Goal: Information Seeking & Learning: Learn about a topic

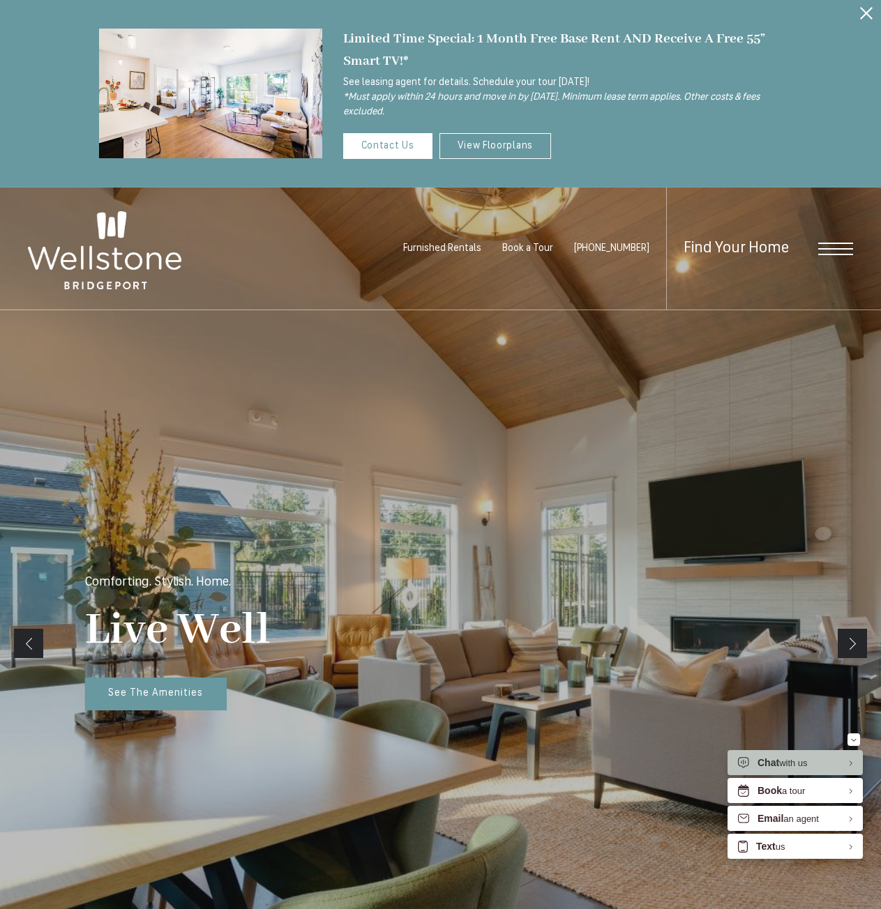
click at [833, 246] on span "Open Menu" at bounding box center [835, 249] width 35 height 13
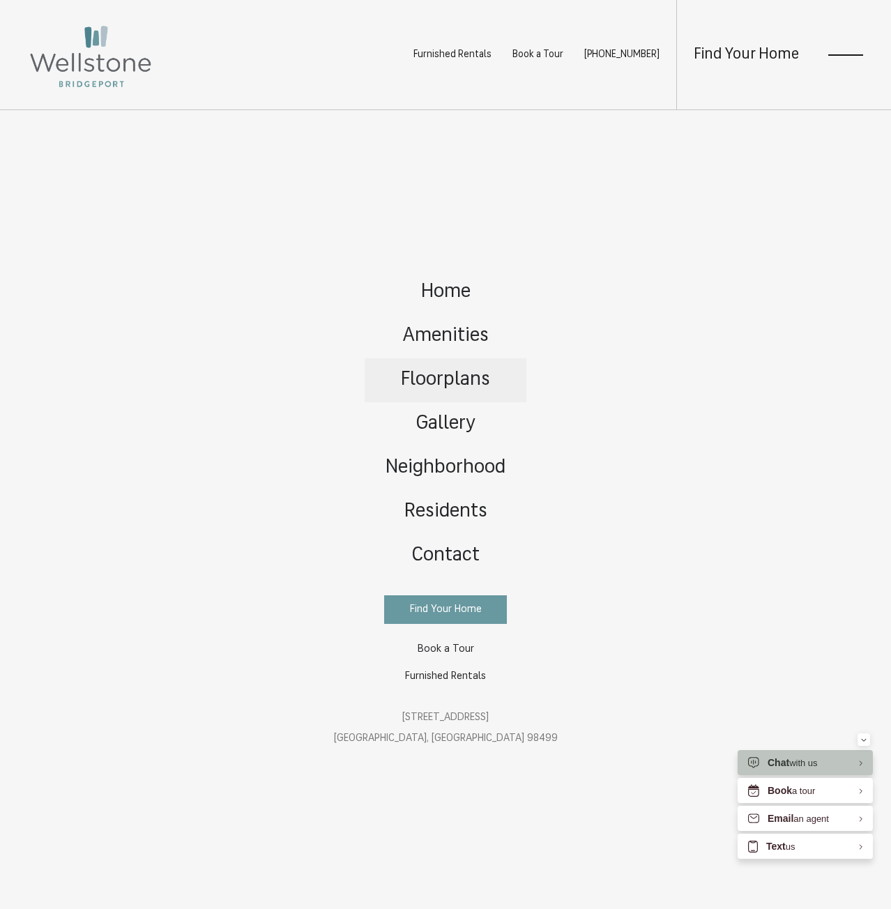
click at [426, 377] on span "Floorplans" at bounding box center [445, 380] width 89 height 20
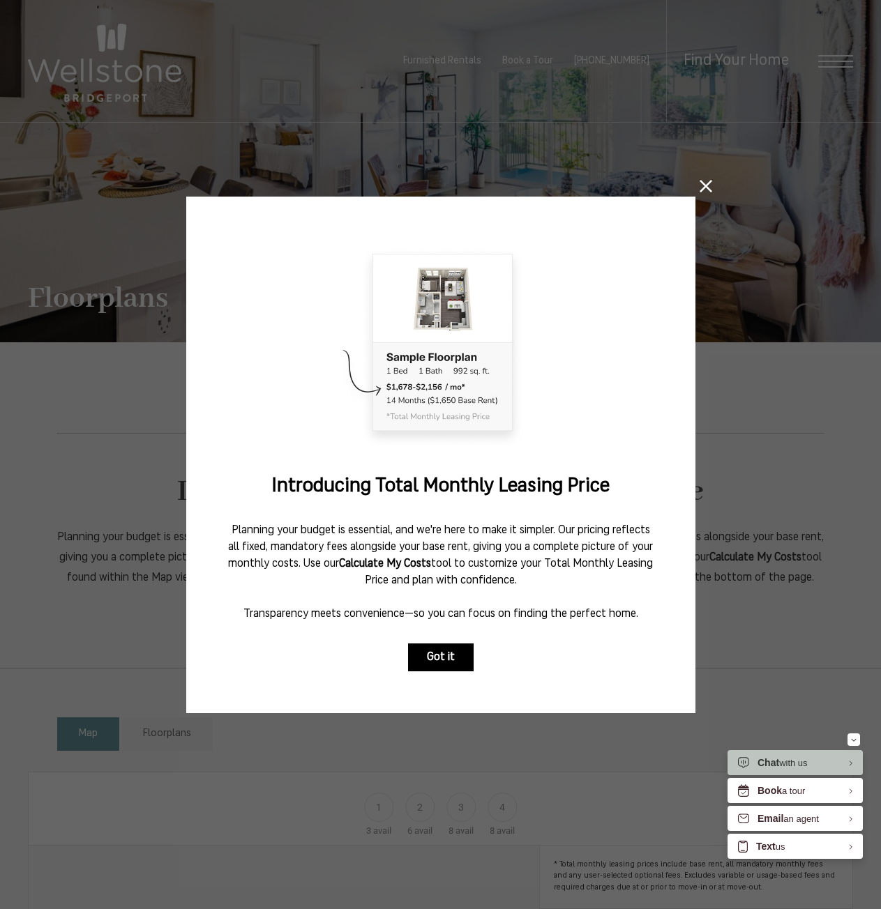
click at [419, 644] on button "Got it" at bounding box center [441, 658] width 66 height 28
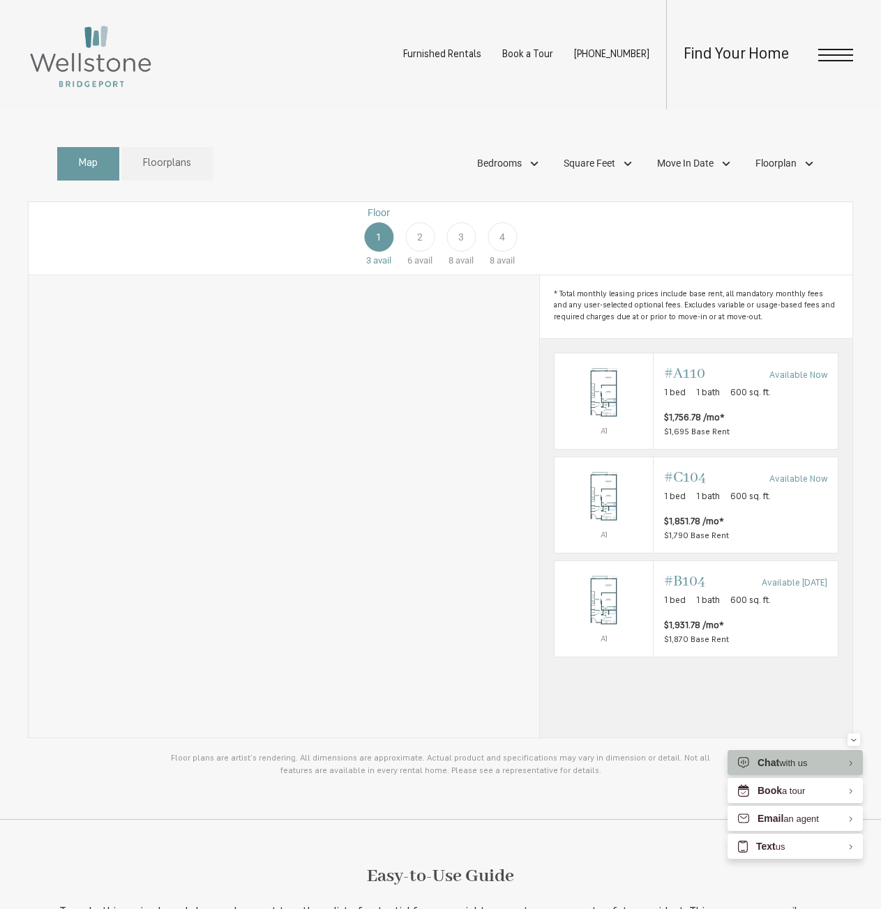
scroll to position [558, 0]
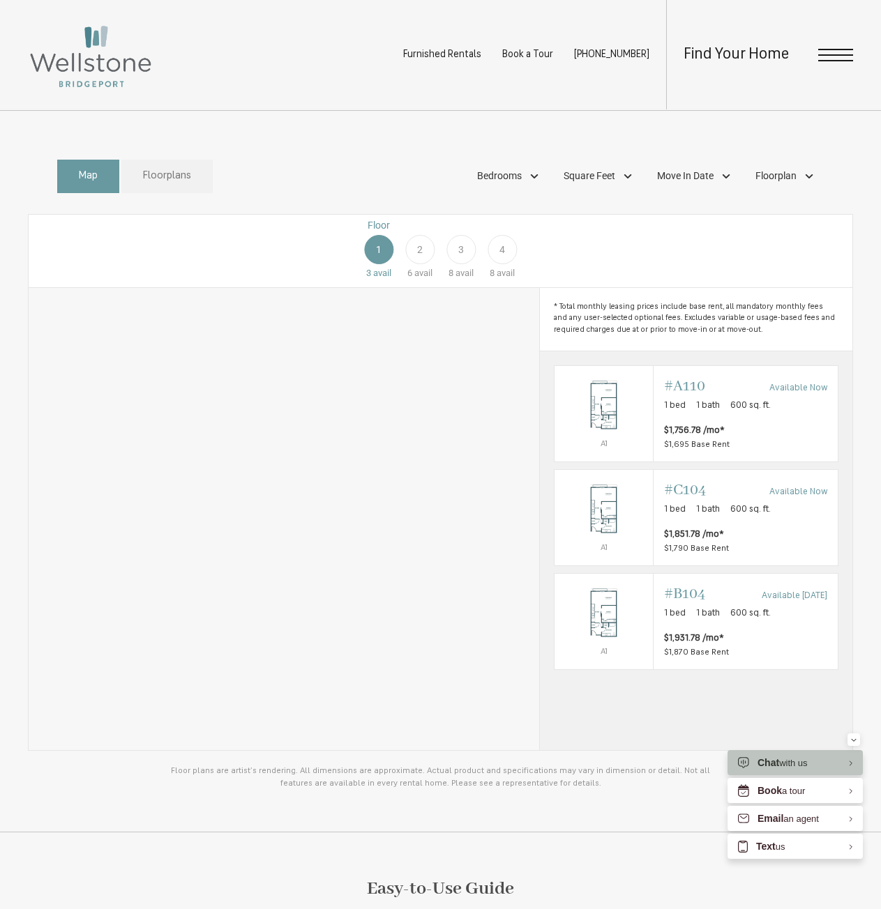
click at [159, 194] on link "Floorplans" at bounding box center [166, 177] width 91 height 34
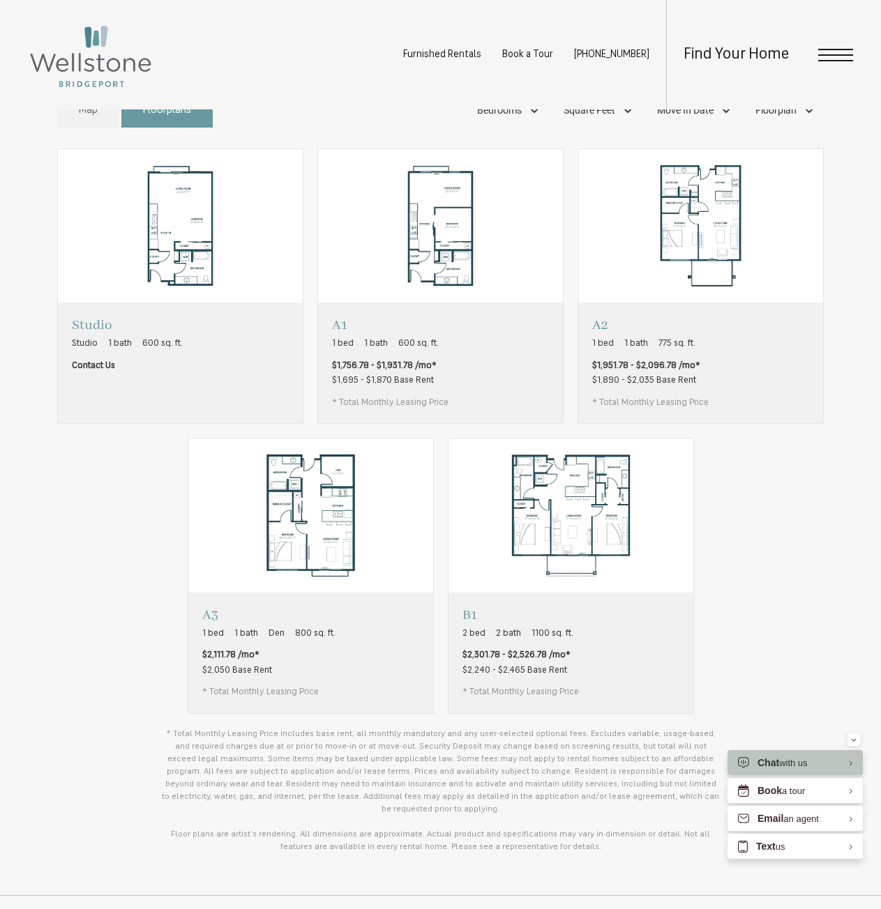
scroll to position [628, 0]
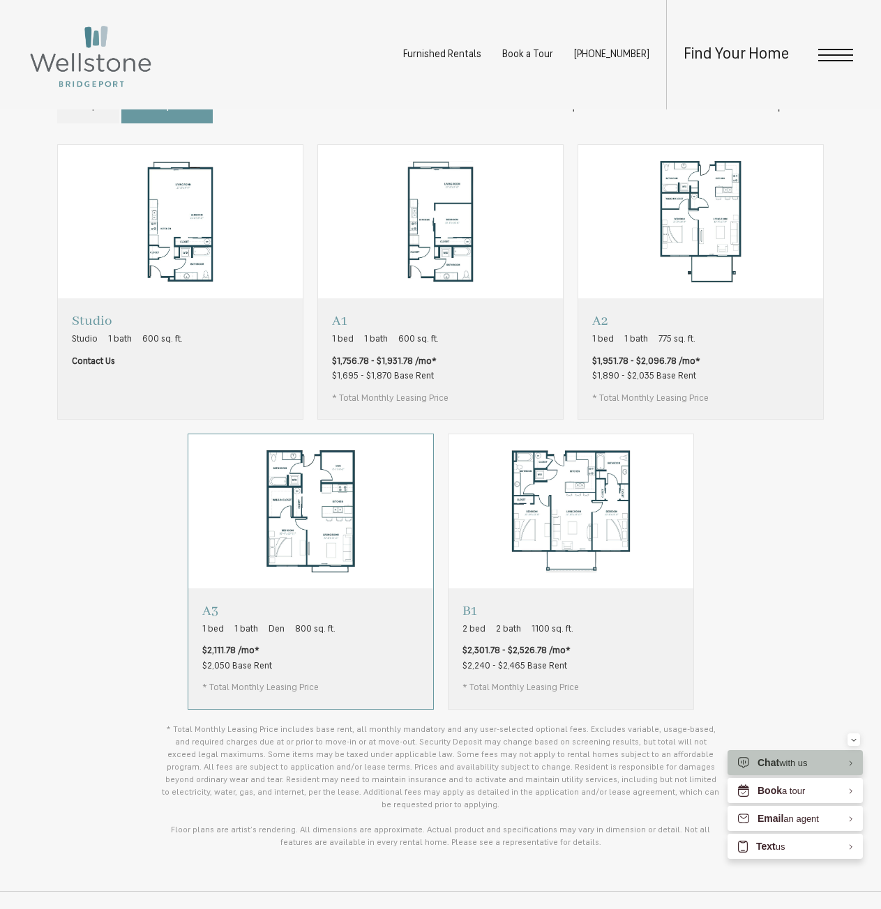
click at [335, 513] on img "View floorplan A3" at bounding box center [310, 511] width 245 height 153
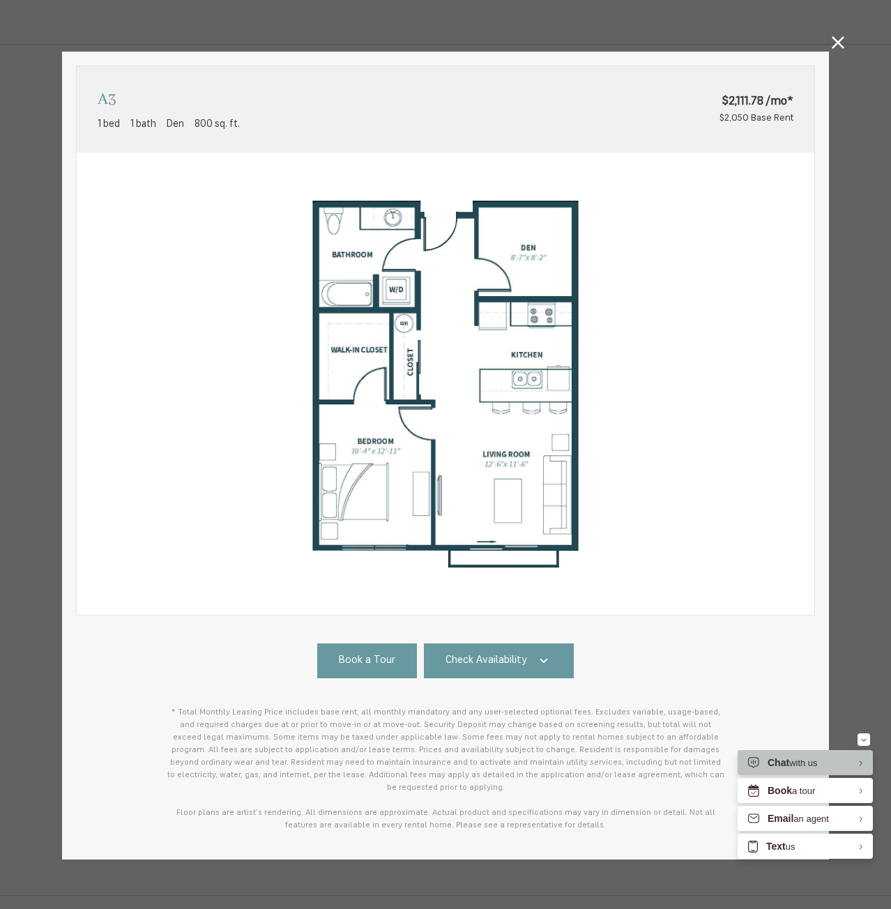
scroll to position [8, 0]
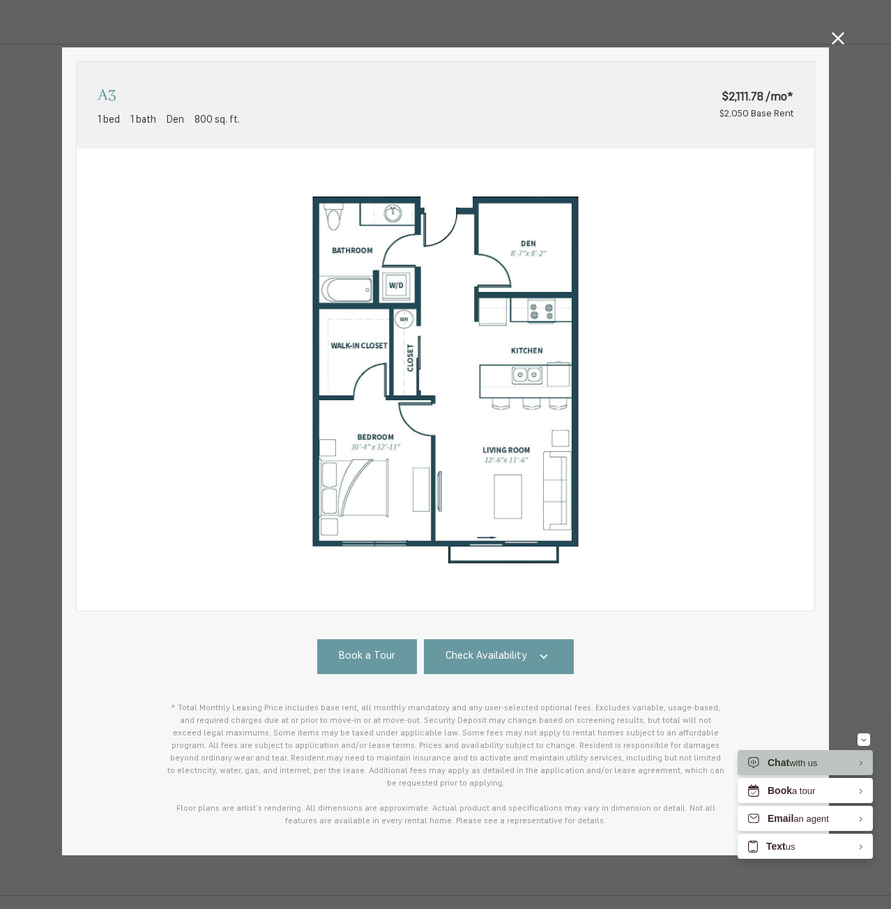
click at [836, 41] on icon at bounding box center [838, 38] width 13 height 13
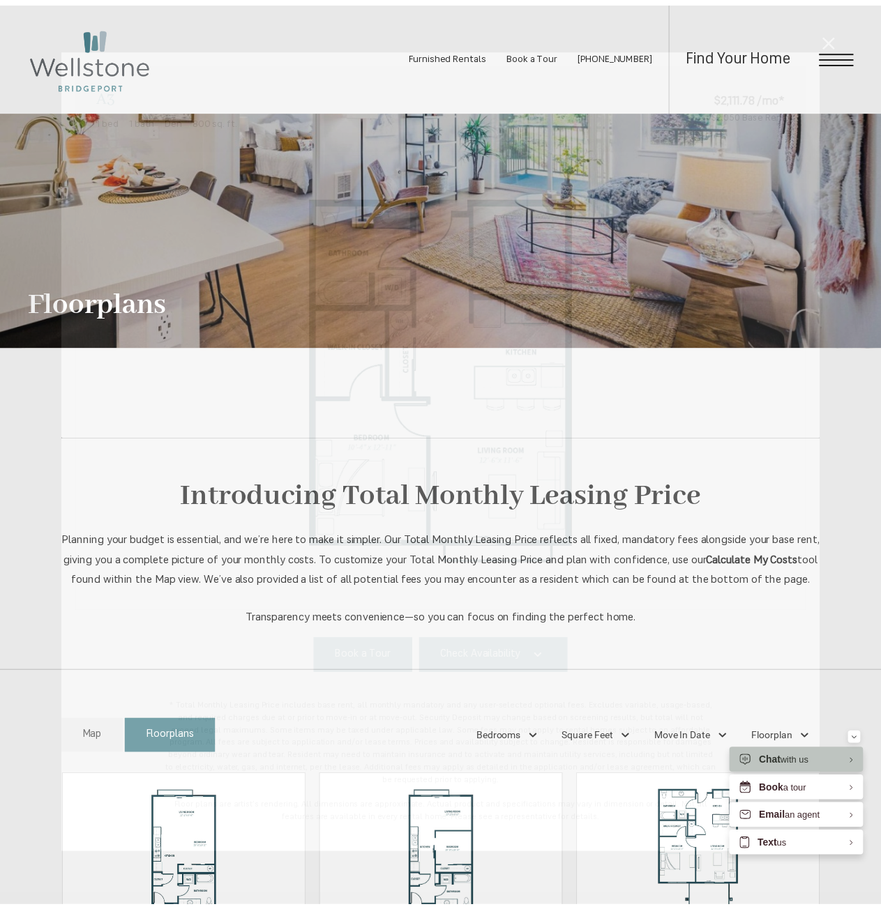
scroll to position [628, 0]
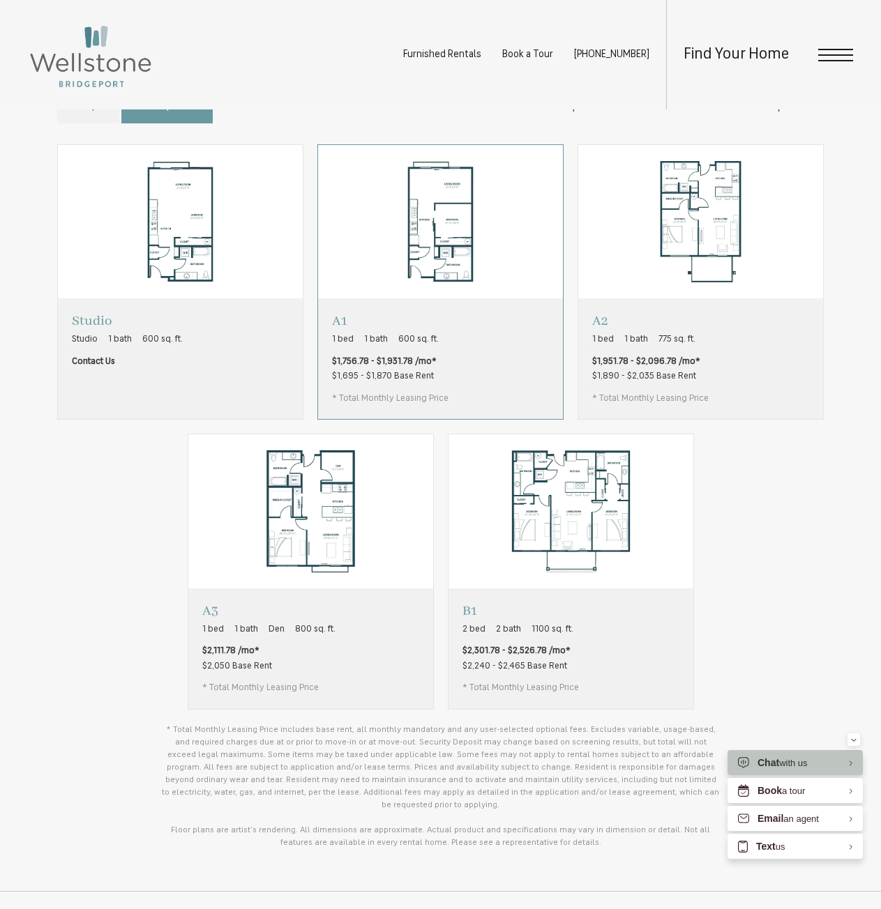
click at [423, 347] on span "600 sq. ft." at bounding box center [418, 340] width 40 height 14
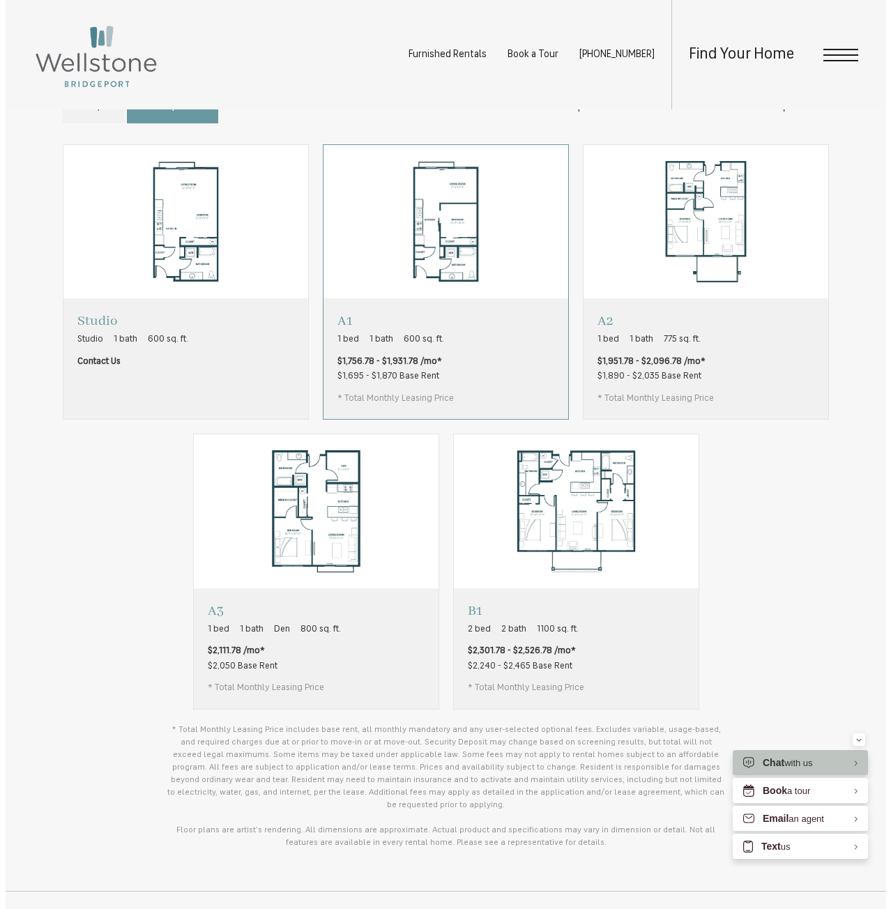
scroll to position [0, 0]
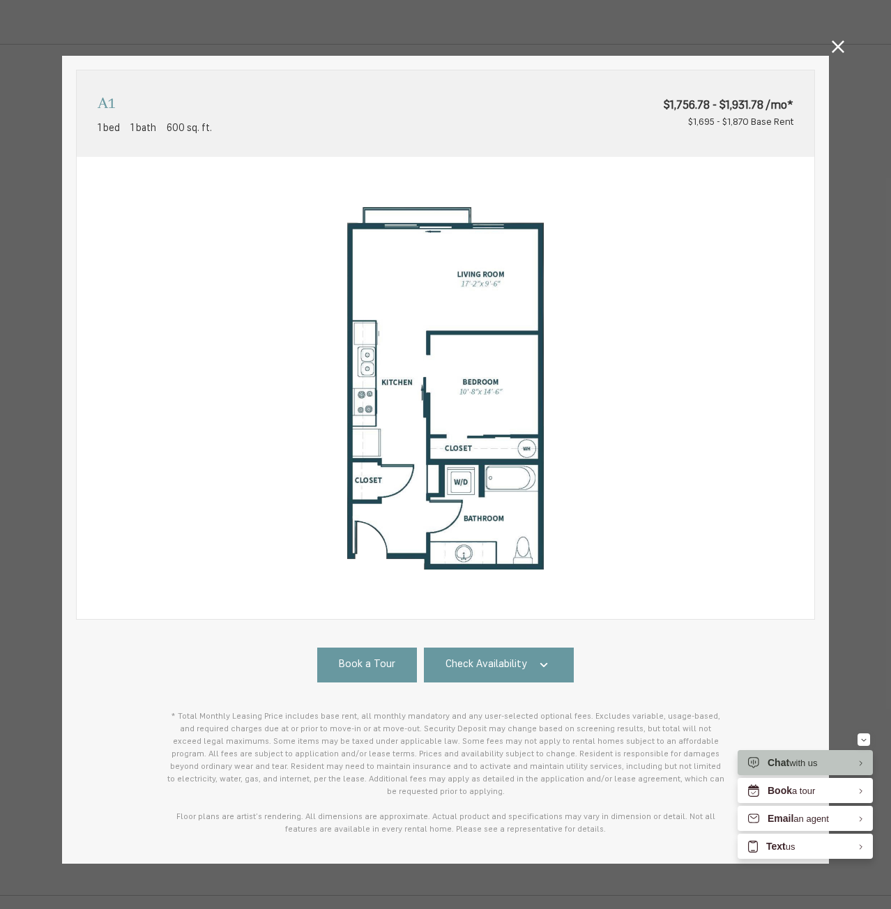
drag, startPoint x: 197, startPoint y: 444, endPoint x: 235, endPoint y: 387, distance: 68.3
click at [235, 382] on img at bounding box center [446, 388] width 738 height 463
click at [832, 51] on icon at bounding box center [838, 46] width 13 height 13
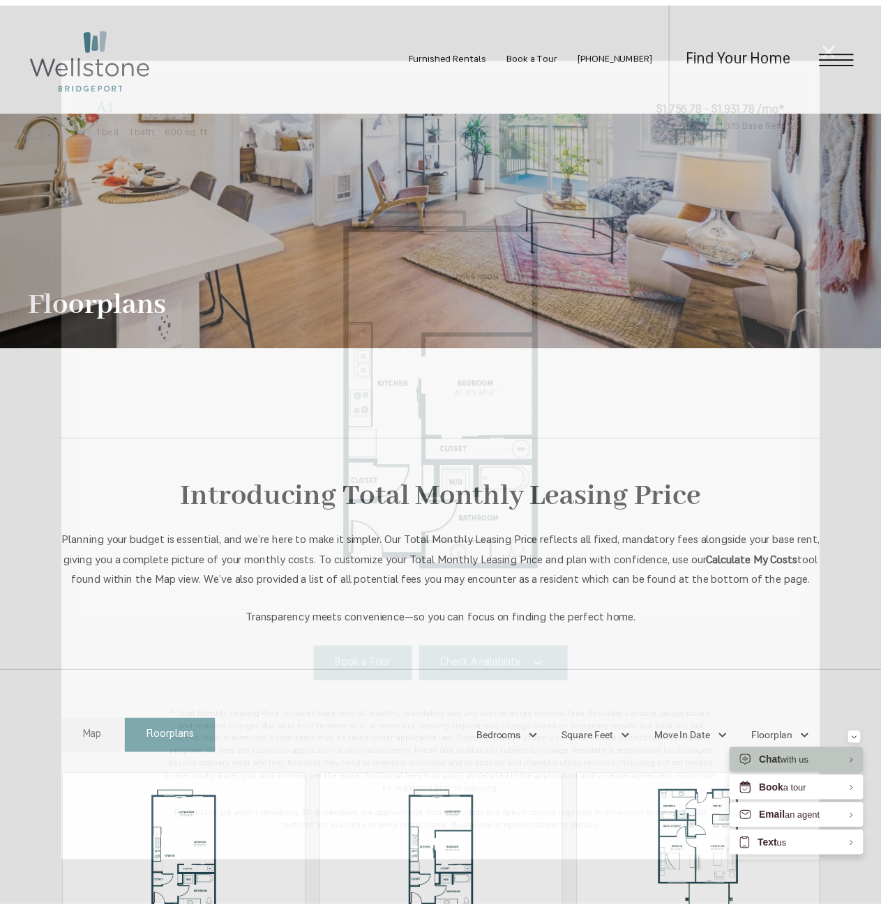
scroll to position [628, 0]
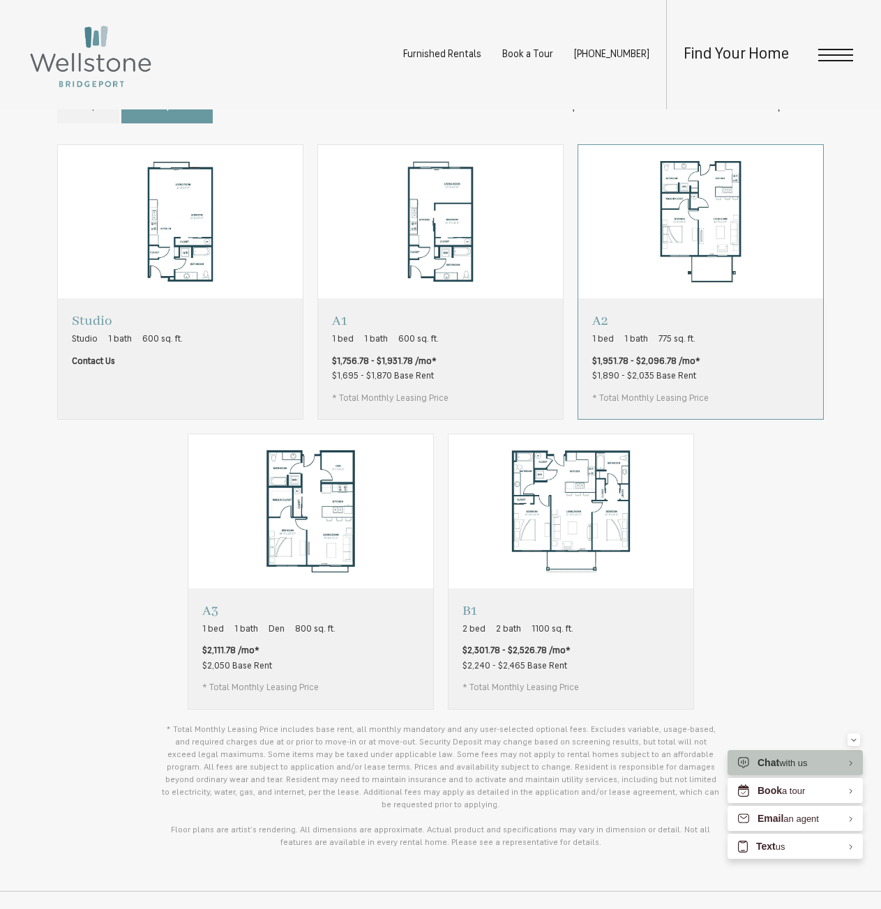
click at [640, 279] on img "View floorplan A2" at bounding box center [700, 221] width 245 height 153
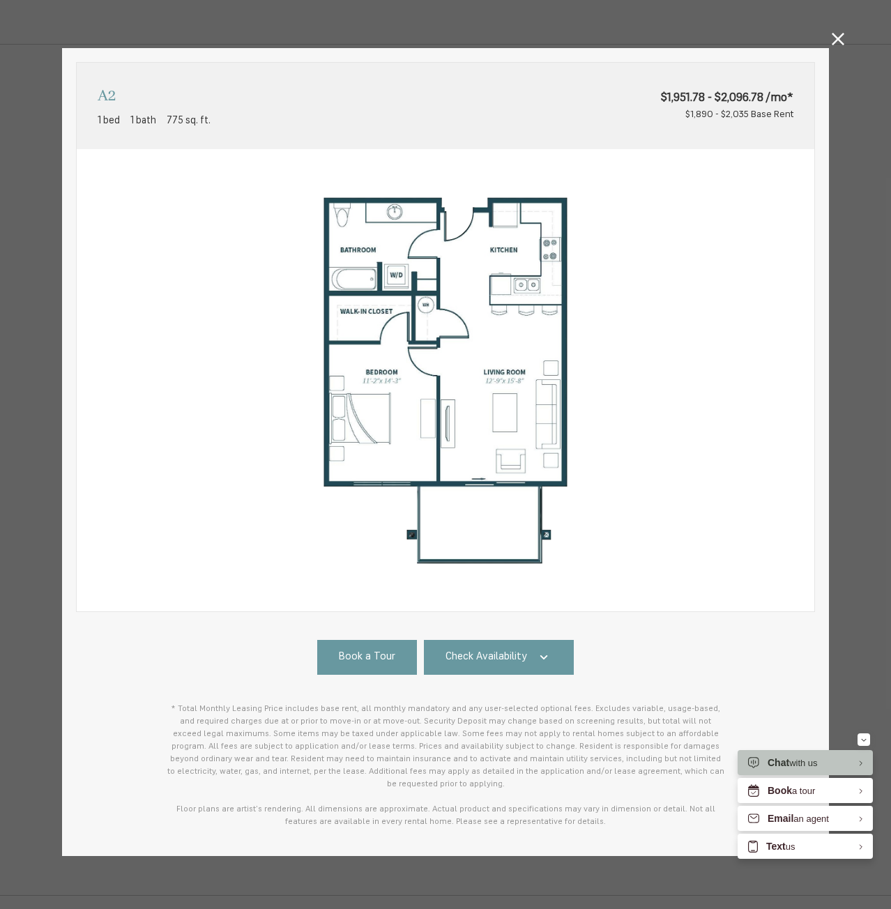
scroll to position [8, 0]
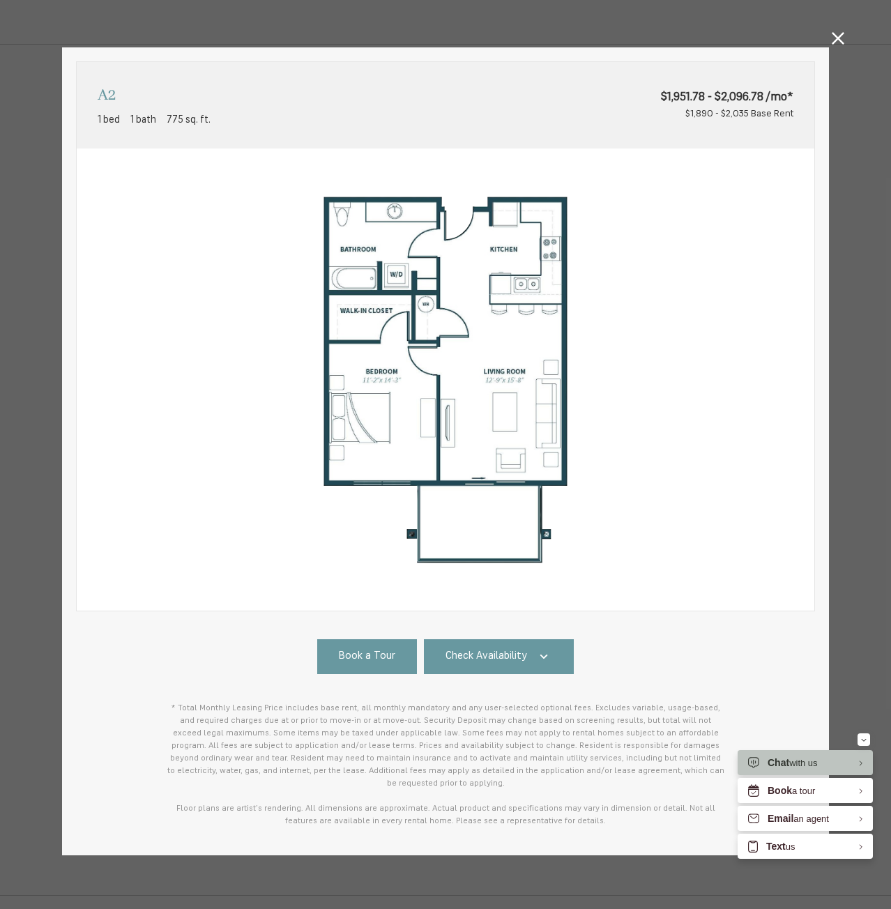
click at [832, 43] on icon at bounding box center [838, 38] width 13 height 13
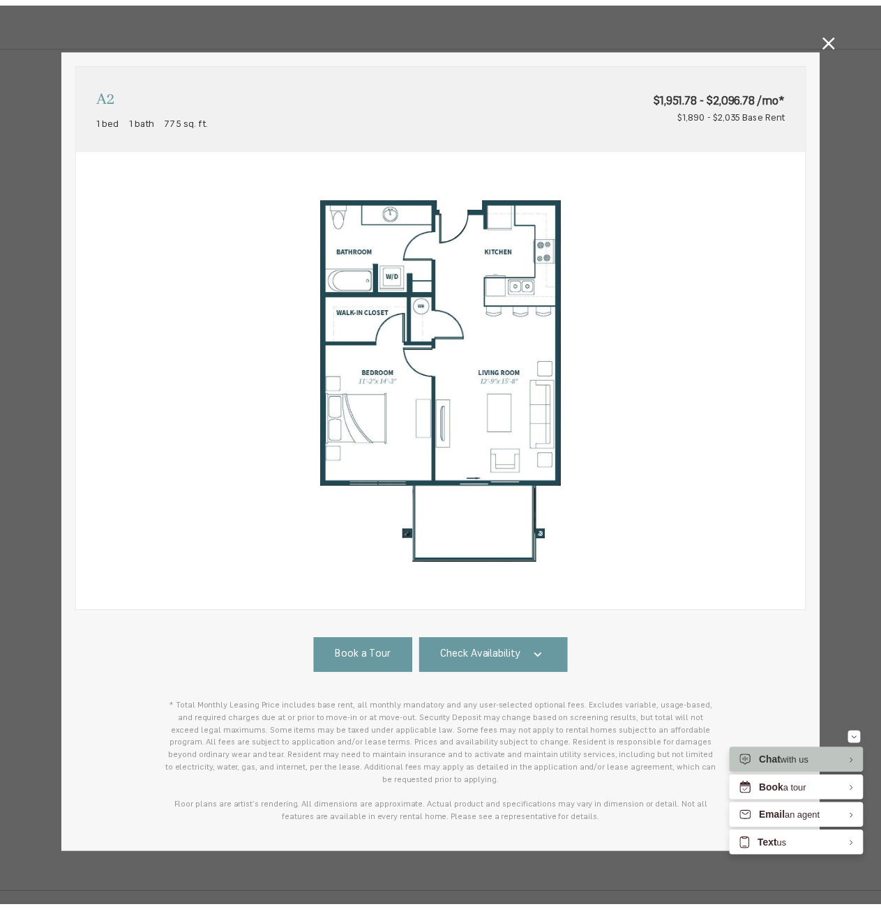
scroll to position [628, 0]
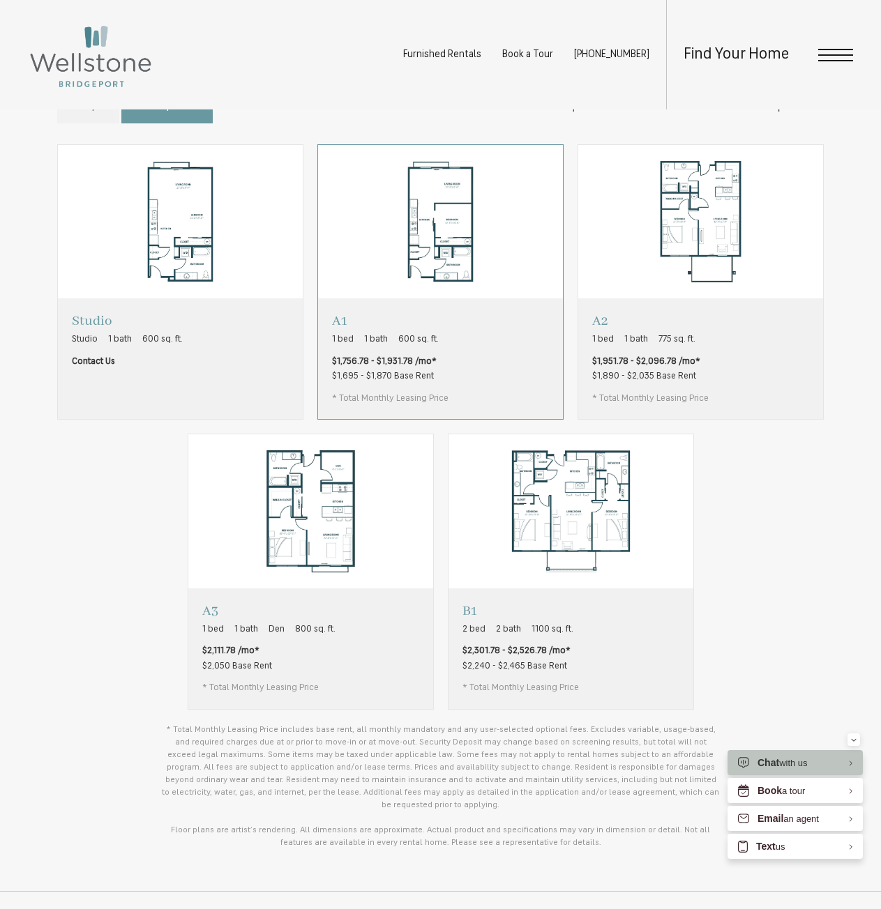
click at [522, 363] on div "A1 1 bed 1 bath 600 sq. ft. $1,756.78 - $1,931.78 /mo* $1,695 - $1,870 Base Ren…" at bounding box center [440, 359] width 245 height 121
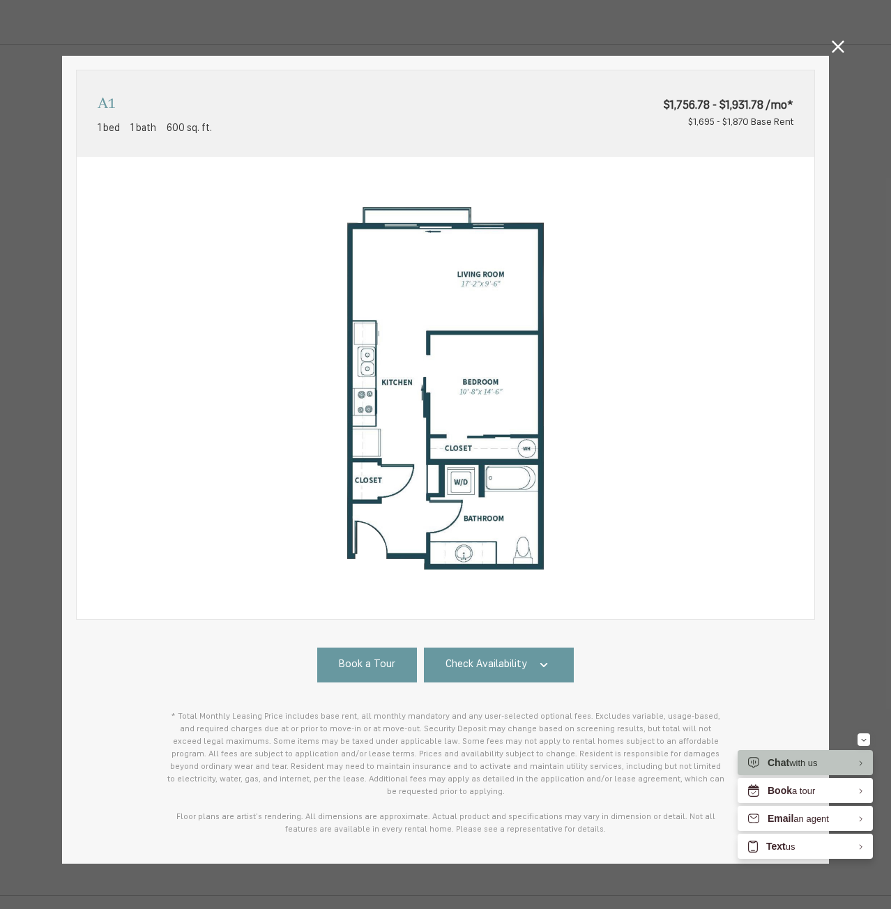
scroll to position [8, 0]
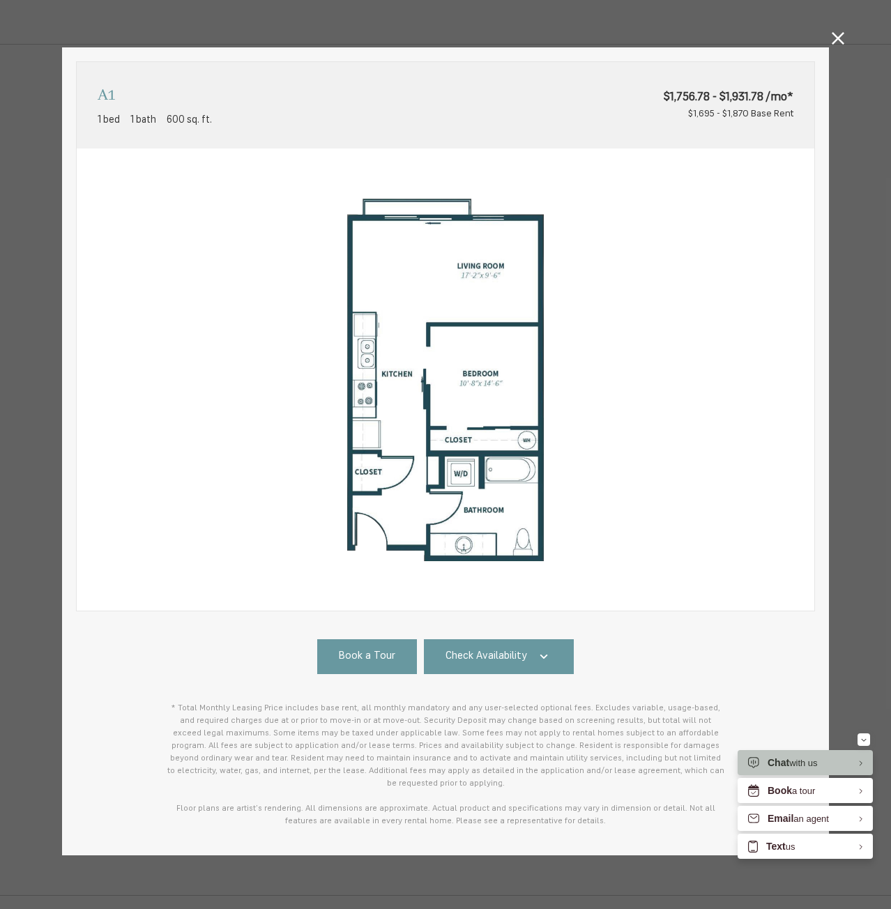
click at [836, 36] on icon at bounding box center [838, 38] width 13 height 13
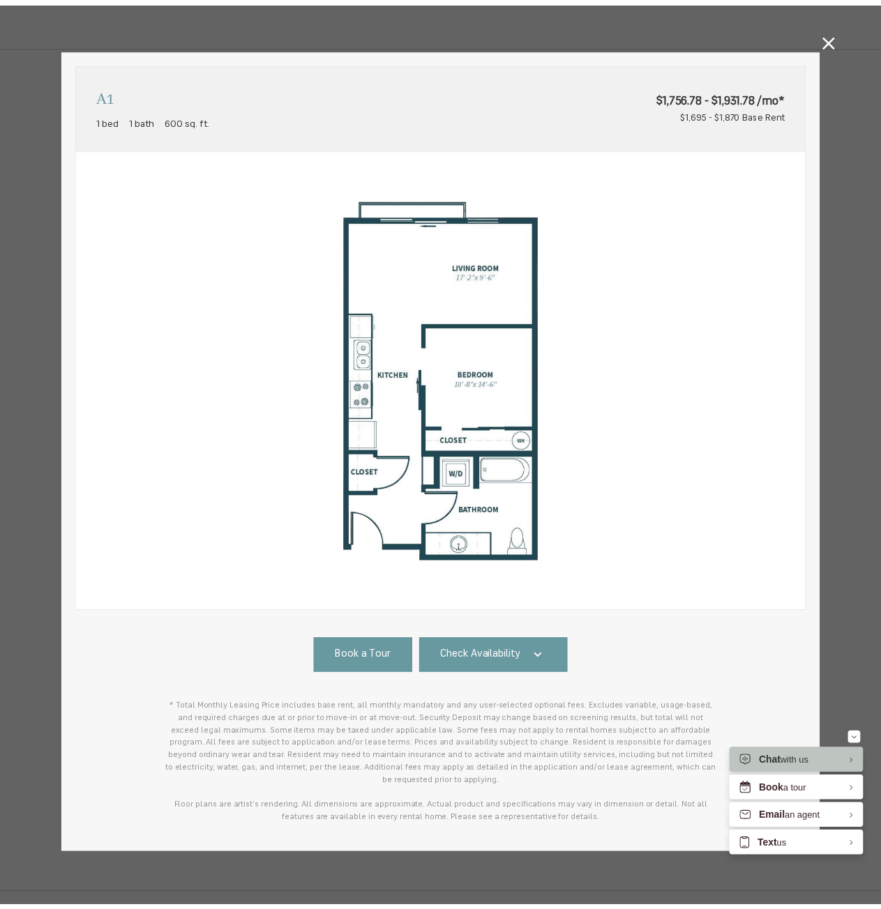
scroll to position [628, 0]
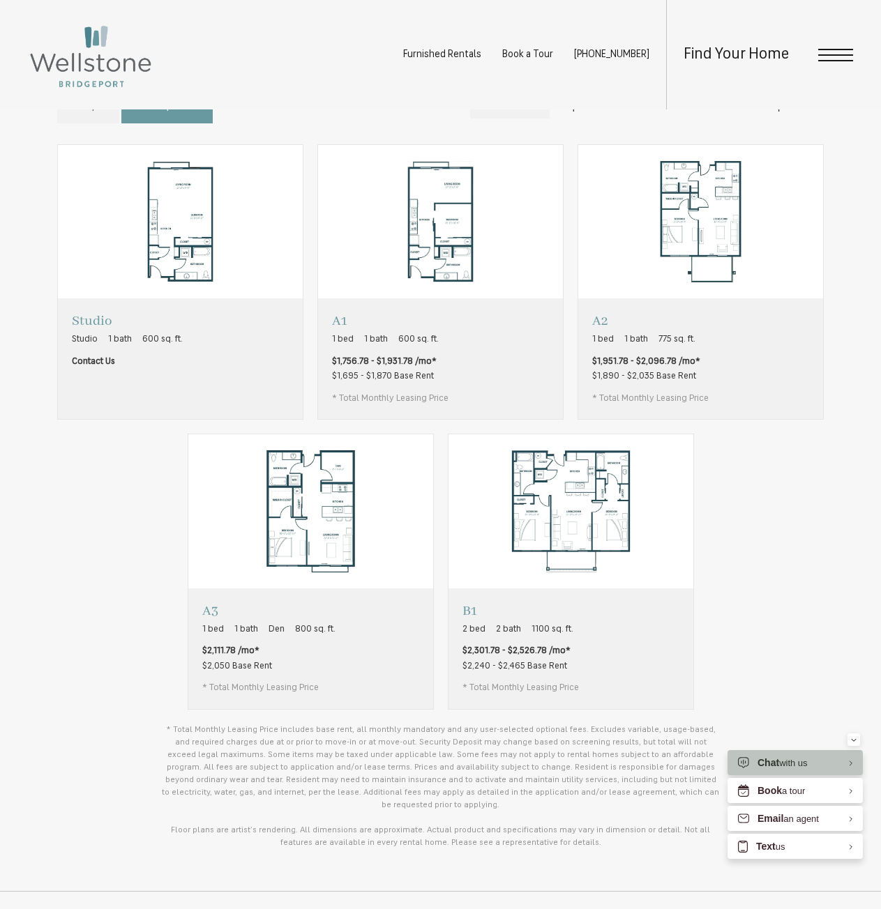
click at [533, 119] on div "Bedrooms" at bounding box center [510, 107] width 80 height 24
click at [621, 119] on div "Square Feet" at bounding box center [600, 107] width 86 height 24
click at [631, 538] on img "View floorplan B1" at bounding box center [570, 511] width 245 height 153
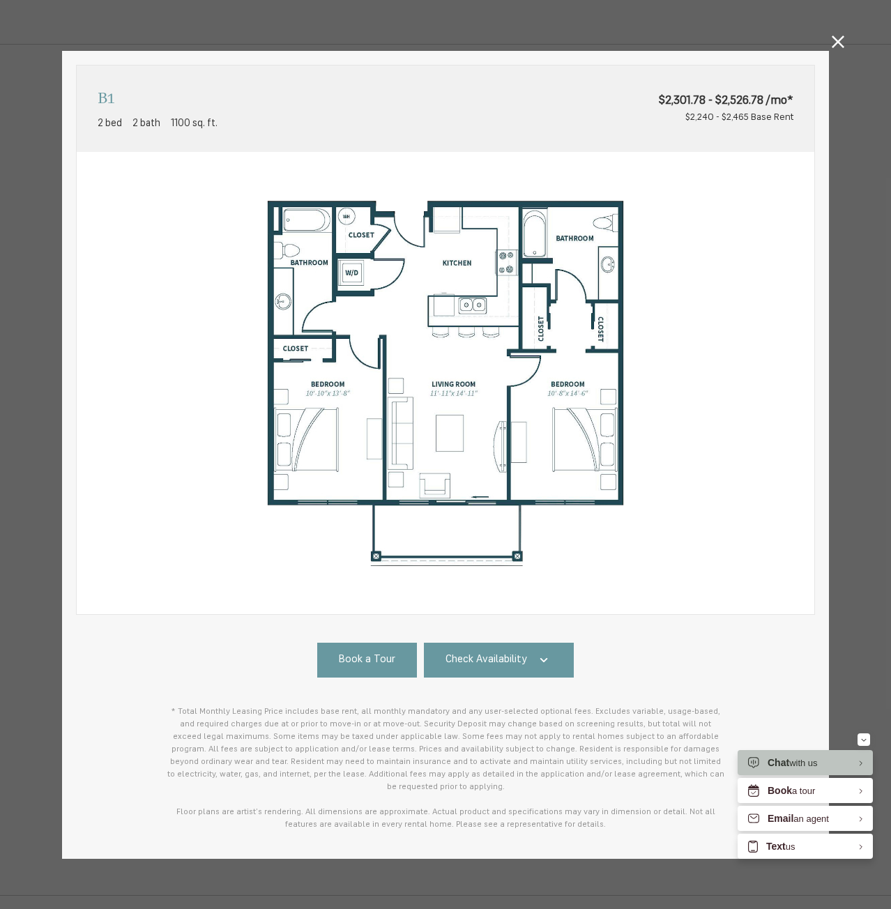
scroll to position [8, 0]
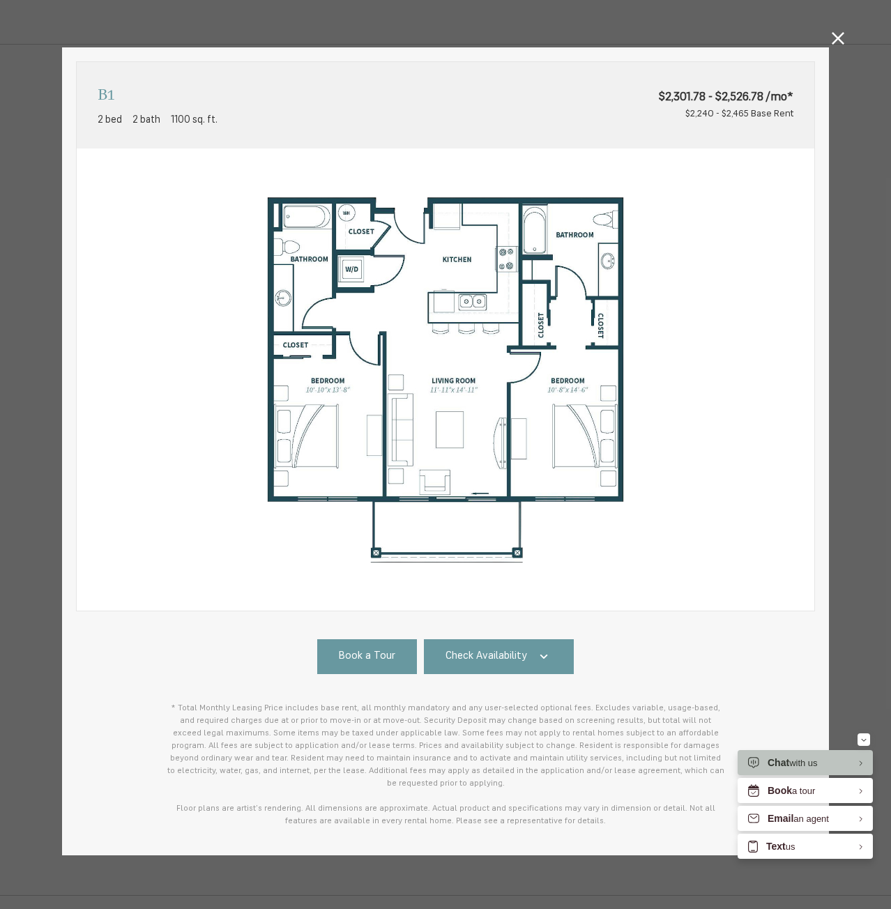
click at [832, 36] on icon at bounding box center [838, 38] width 13 height 13
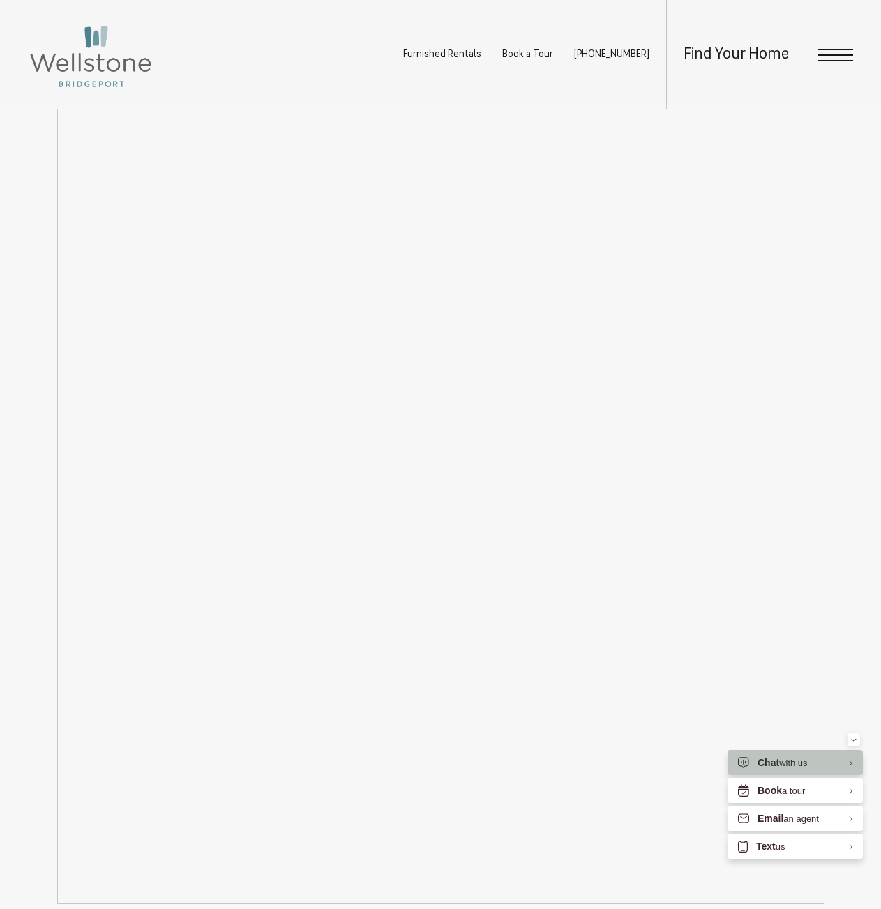
scroll to position [1744, 0]
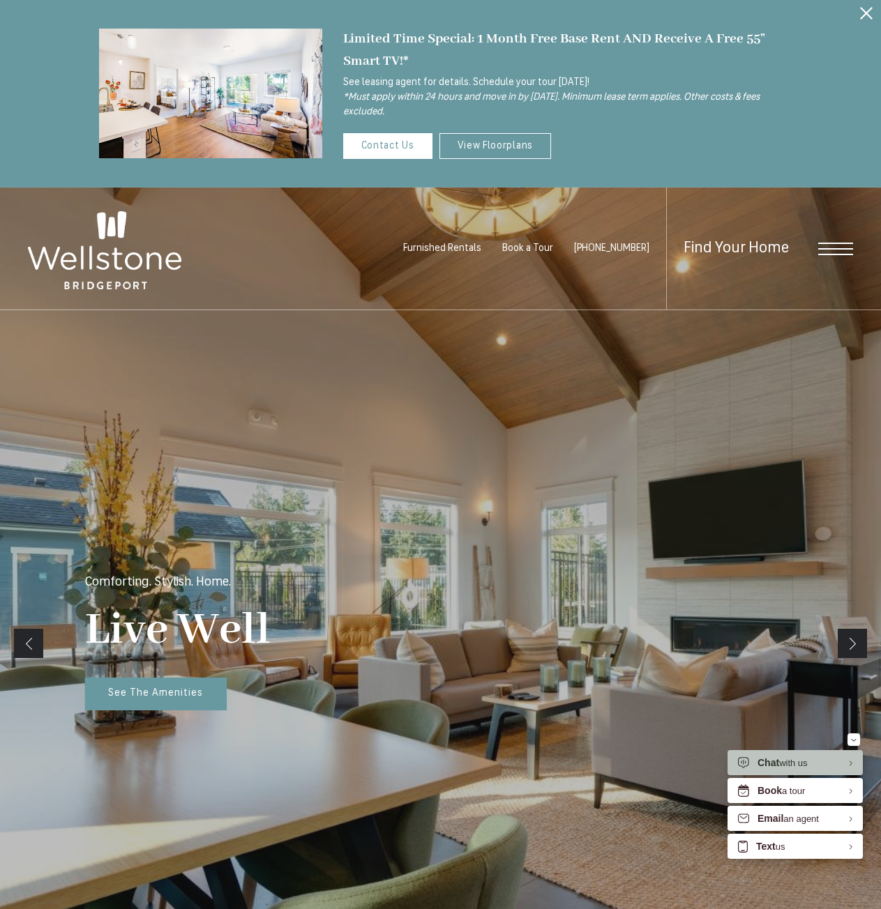
click at [836, 240] on div "Find Your Home" at bounding box center [759, 249] width 187 height 122
click at [829, 248] on span "Open Menu" at bounding box center [835, 248] width 35 height 1
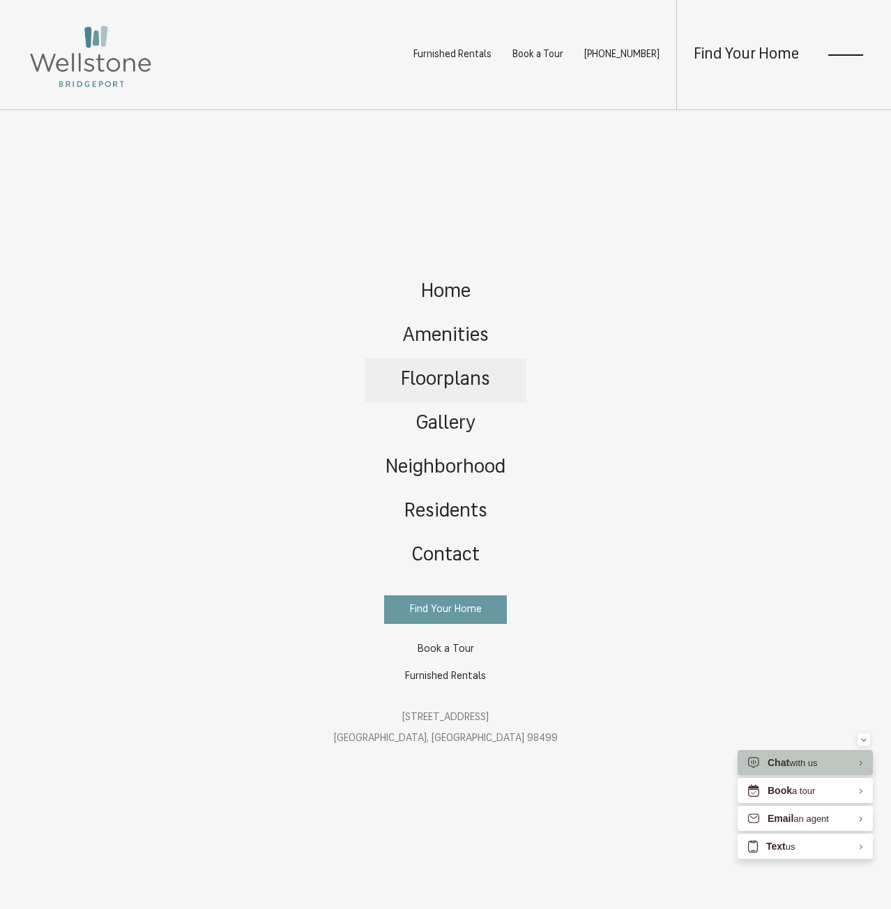
click at [444, 389] on span "Floorplans" at bounding box center [445, 380] width 89 height 20
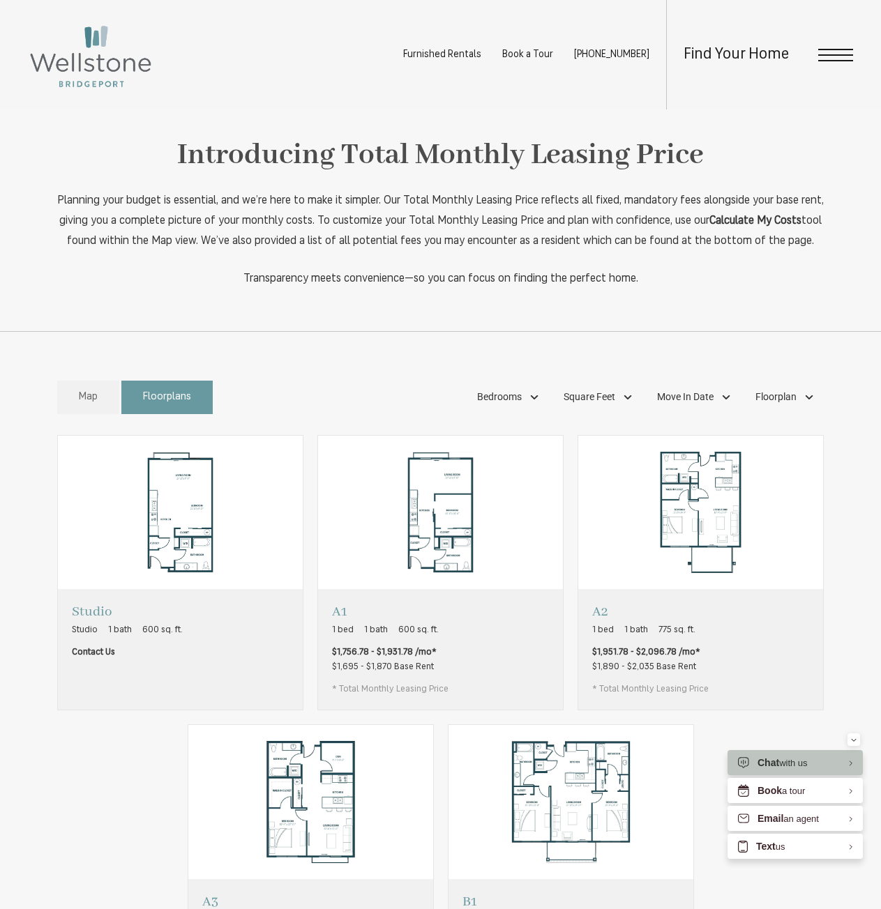
scroll to position [349, 0]
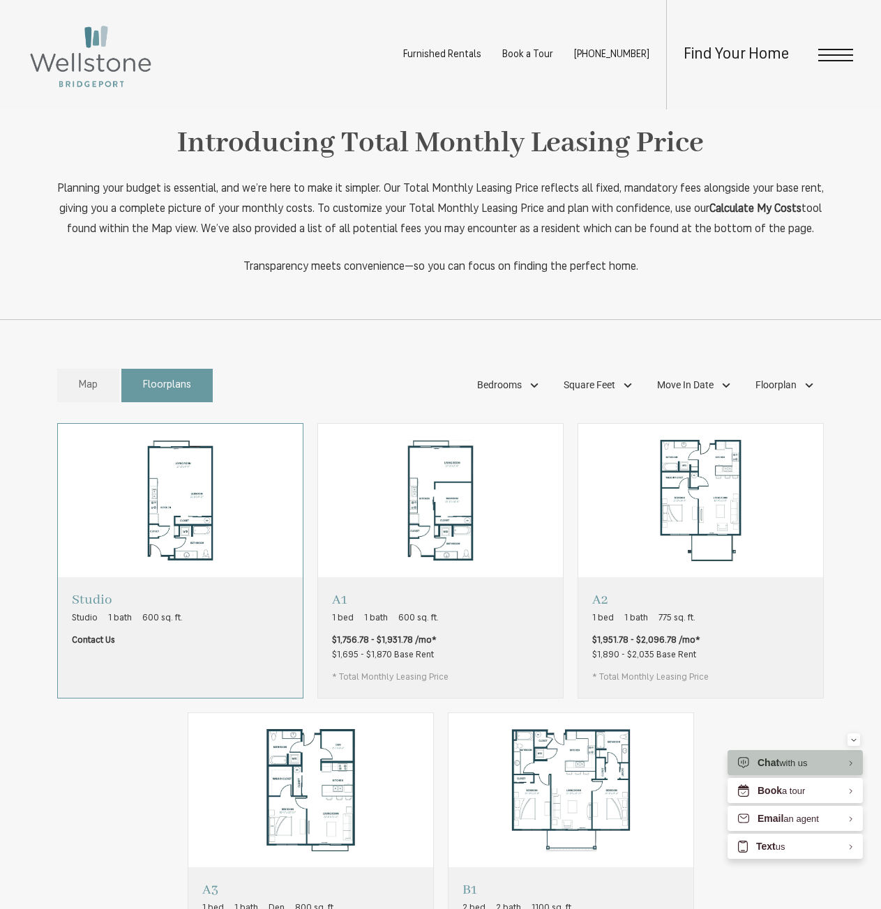
click at [172, 552] on img "View floorplan Studio" at bounding box center [180, 500] width 245 height 153
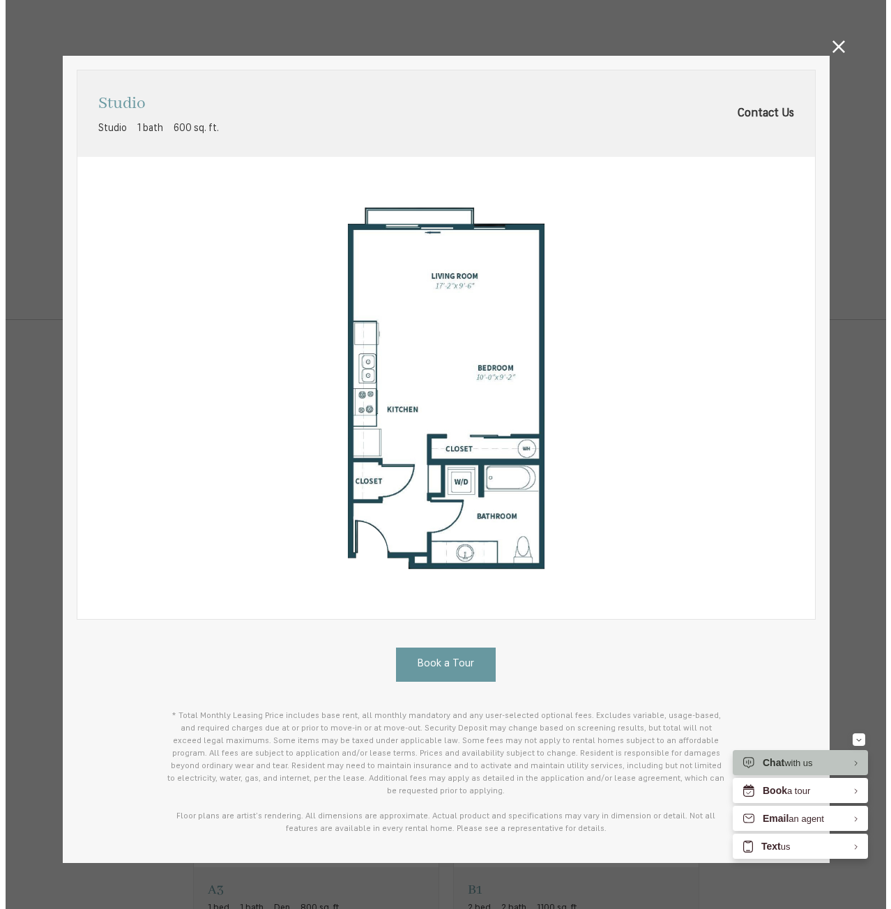
scroll to position [0, 0]
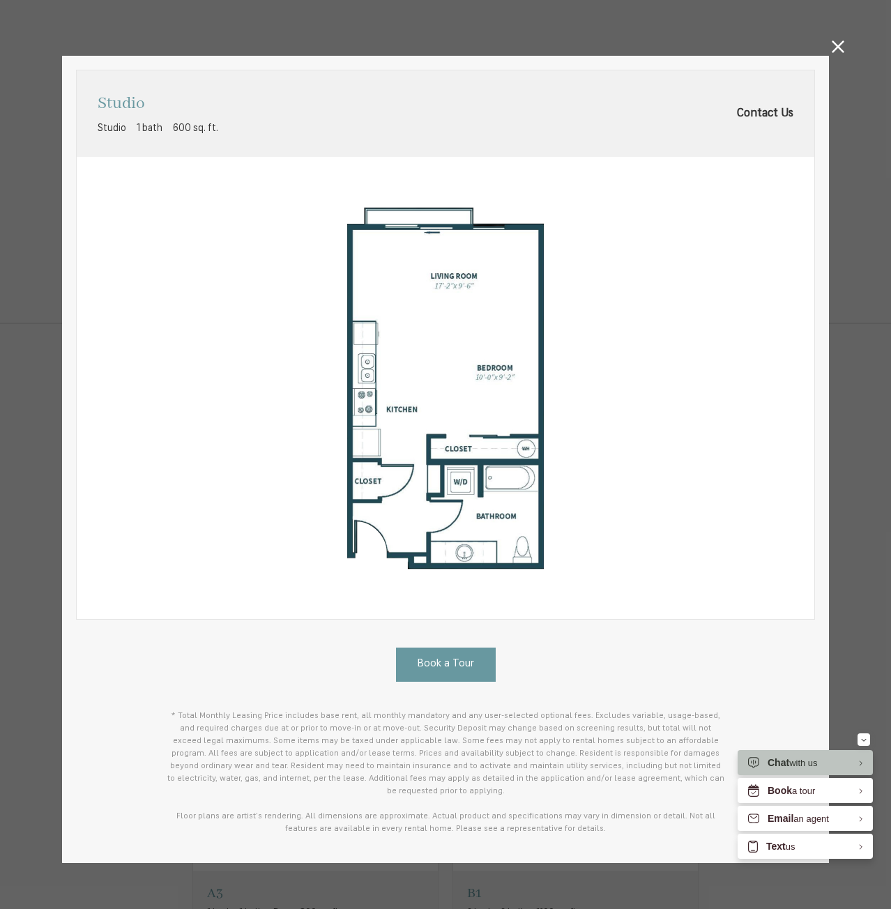
click at [446, 506] on img at bounding box center [446, 388] width 738 height 463
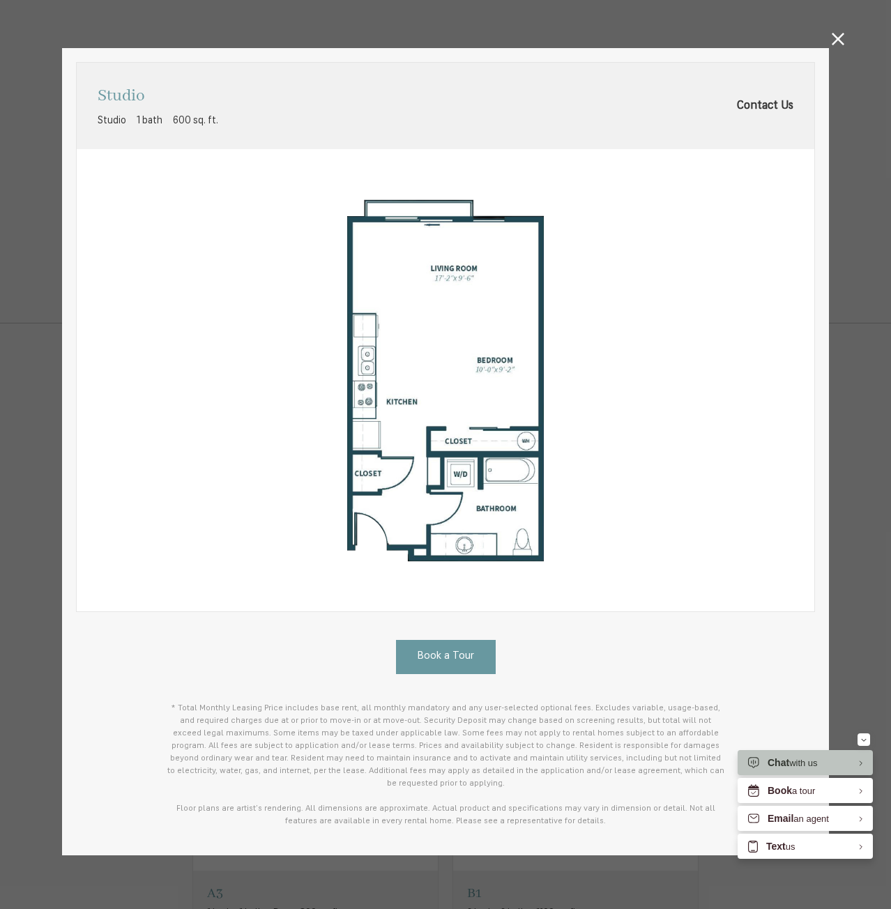
click at [832, 39] on icon at bounding box center [838, 39] width 13 height 13
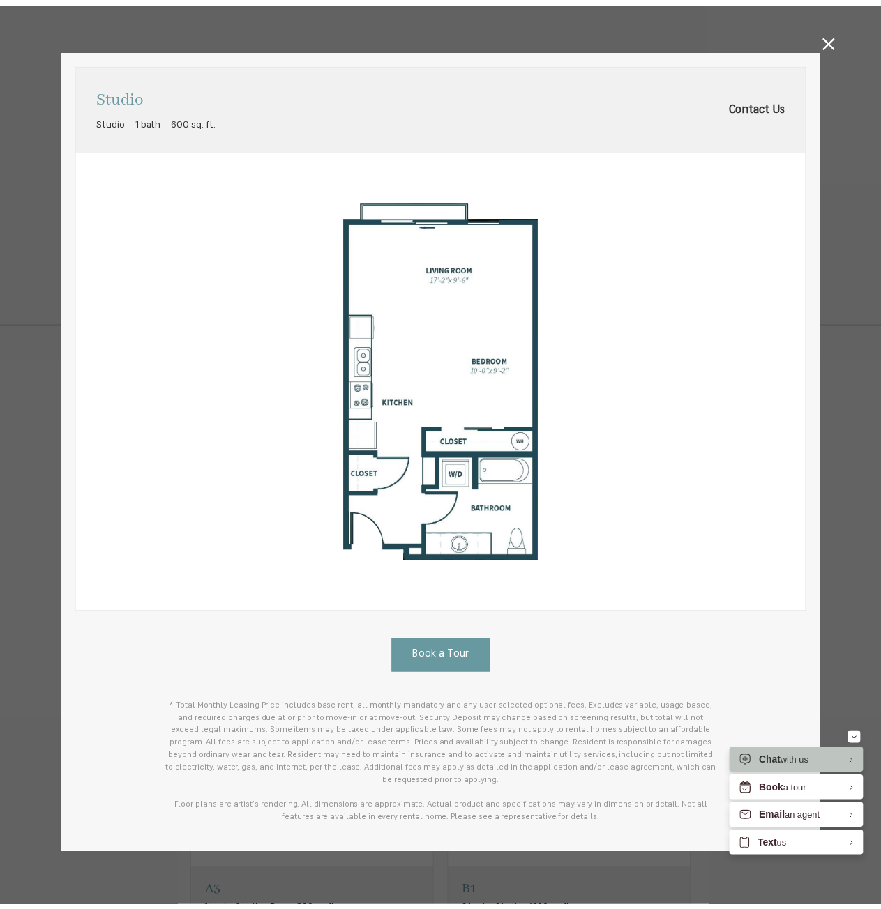
scroll to position [349, 0]
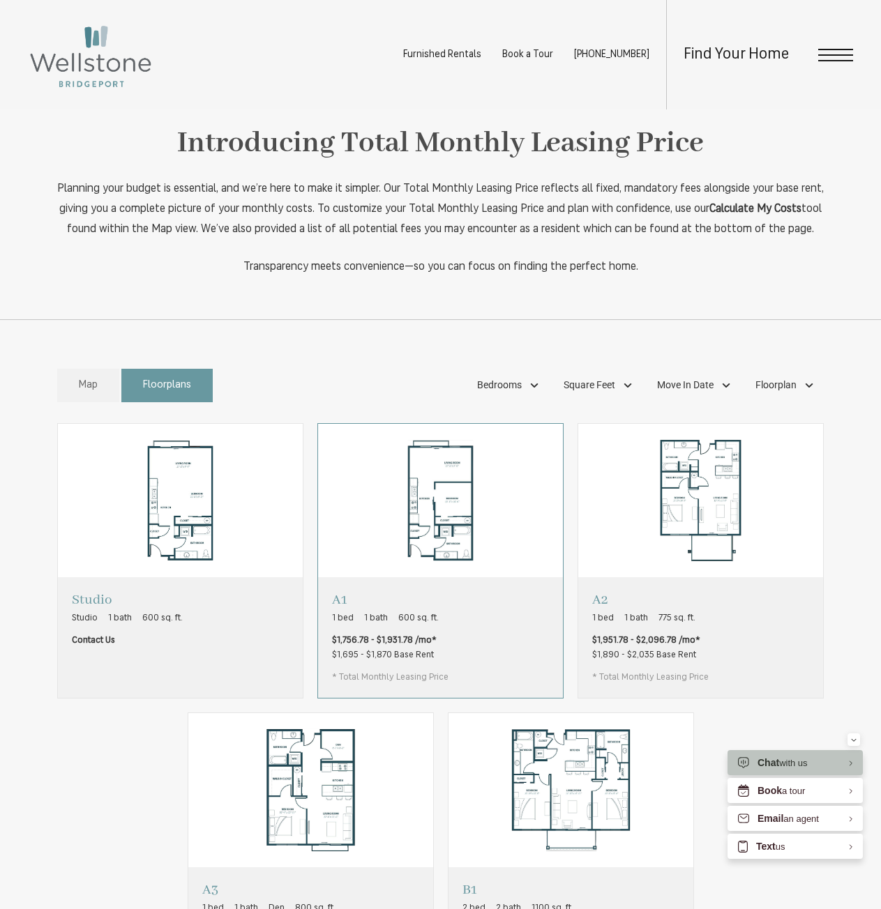
click at [478, 529] on img "View floorplan A1" at bounding box center [440, 500] width 245 height 153
click at [477, 493] on img "View floorplan A1" at bounding box center [440, 500] width 245 height 153
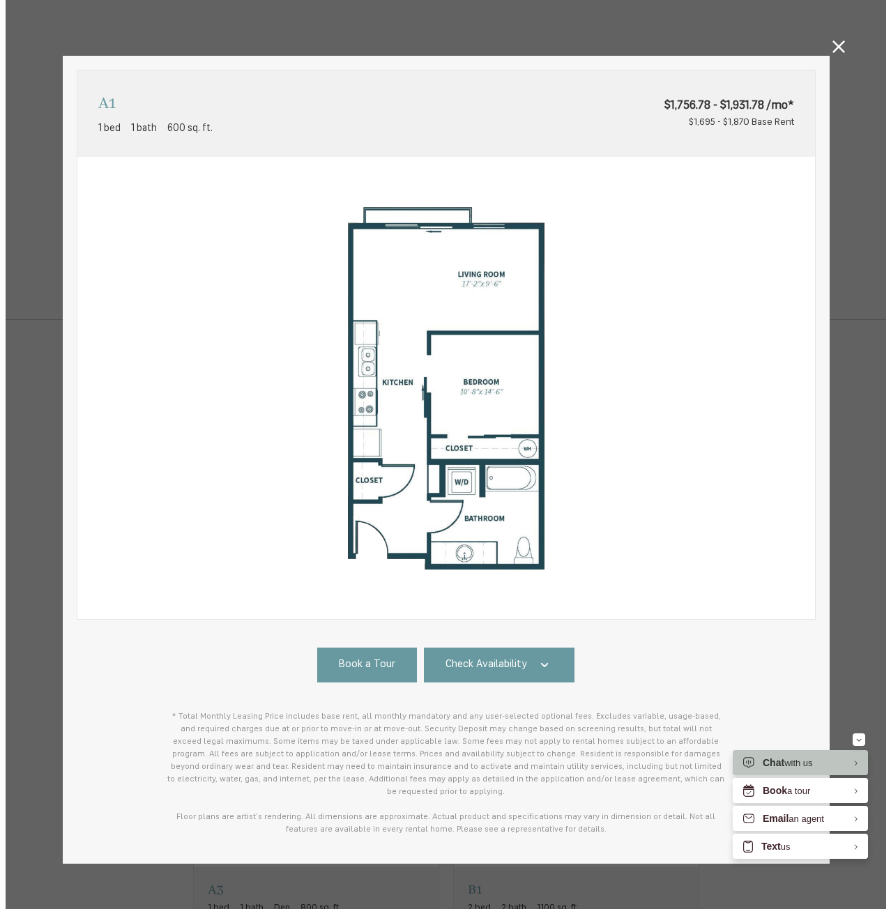
scroll to position [0, 0]
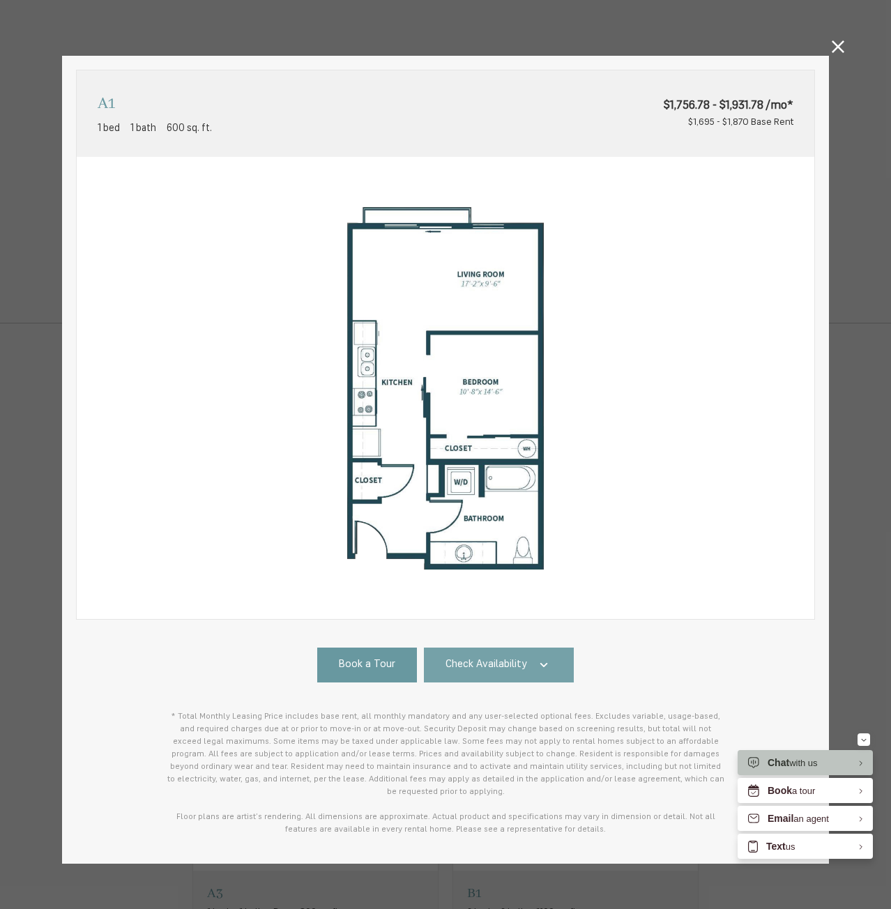
click at [492, 673] on span "Check Availability" at bounding box center [487, 666] width 82 height 16
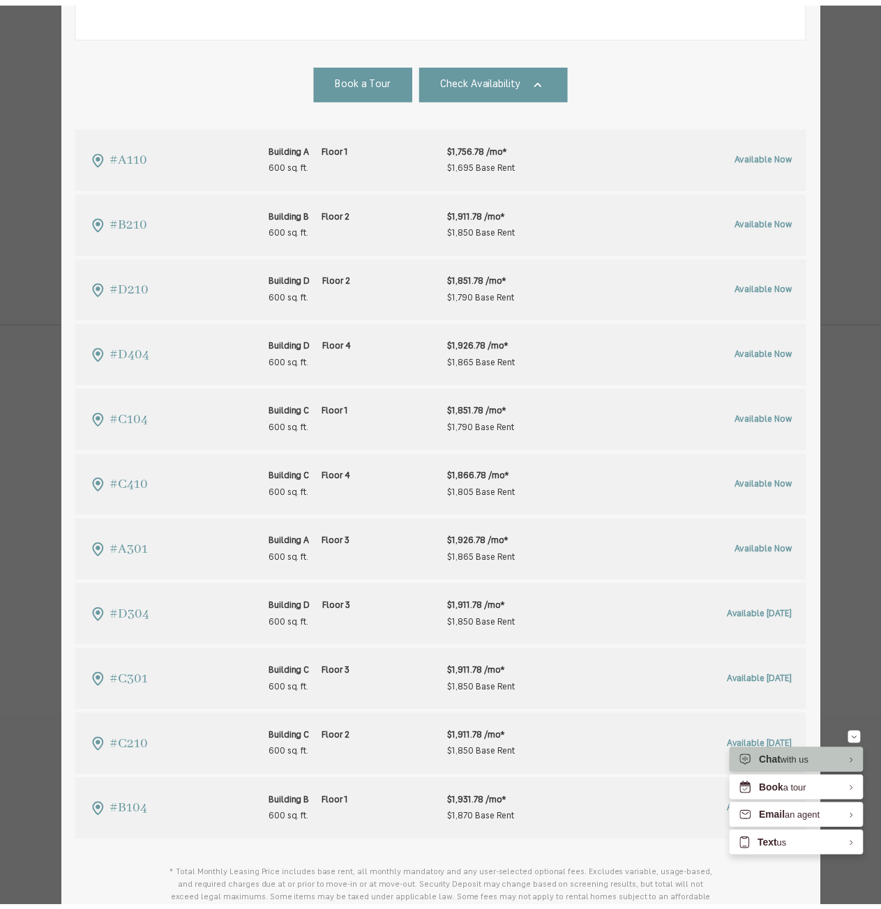
scroll to position [349, 0]
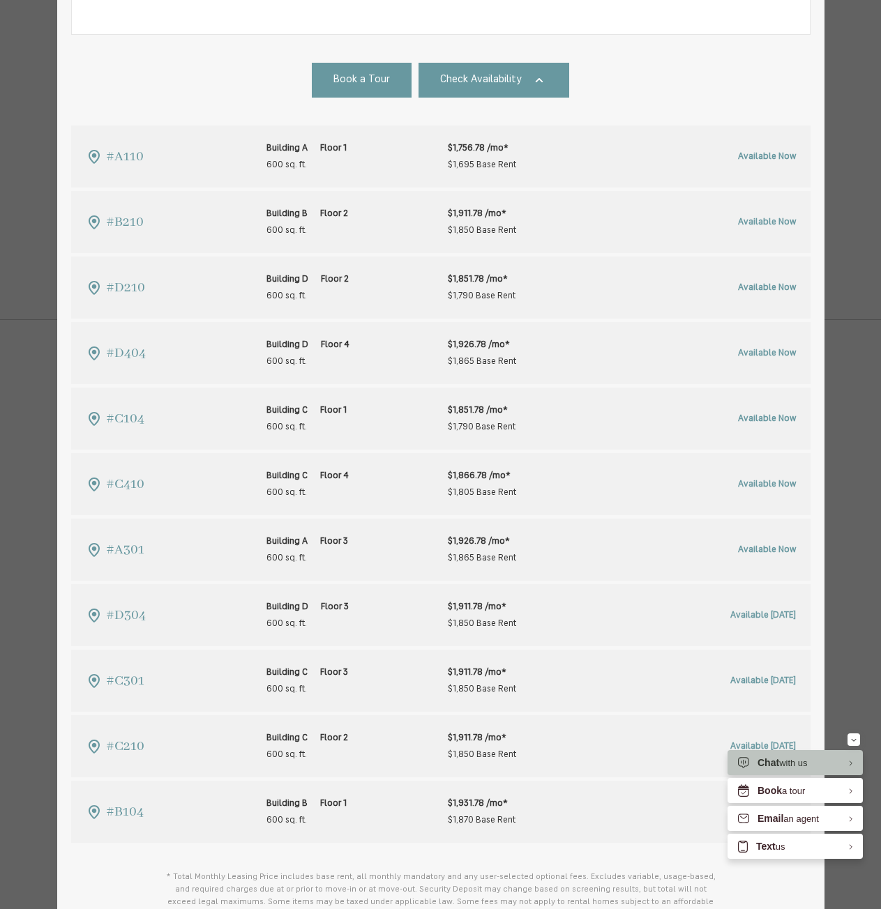
click at [856, 104] on div "A1 1 bed 1 bath 600 sq. ft. $1,756.78 - $1,931.78 /mo* $1,695 - $1,870 Base Ren…" at bounding box center [440, 454] width 881 height 909
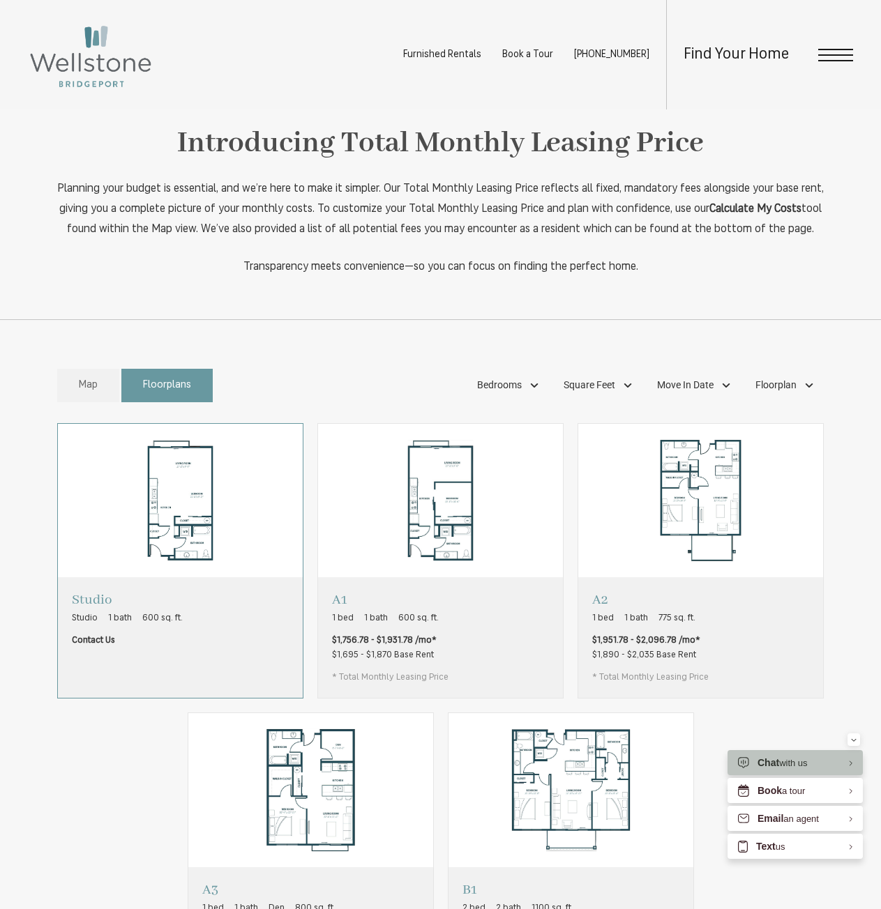
click at [100, 561] on img "View floorplan Studio" at bounding box center [180, 500] width 245 height 153
click at [379, 577] on img "View floorplan A1" at bounding box center [440, 500] width 245 height 153
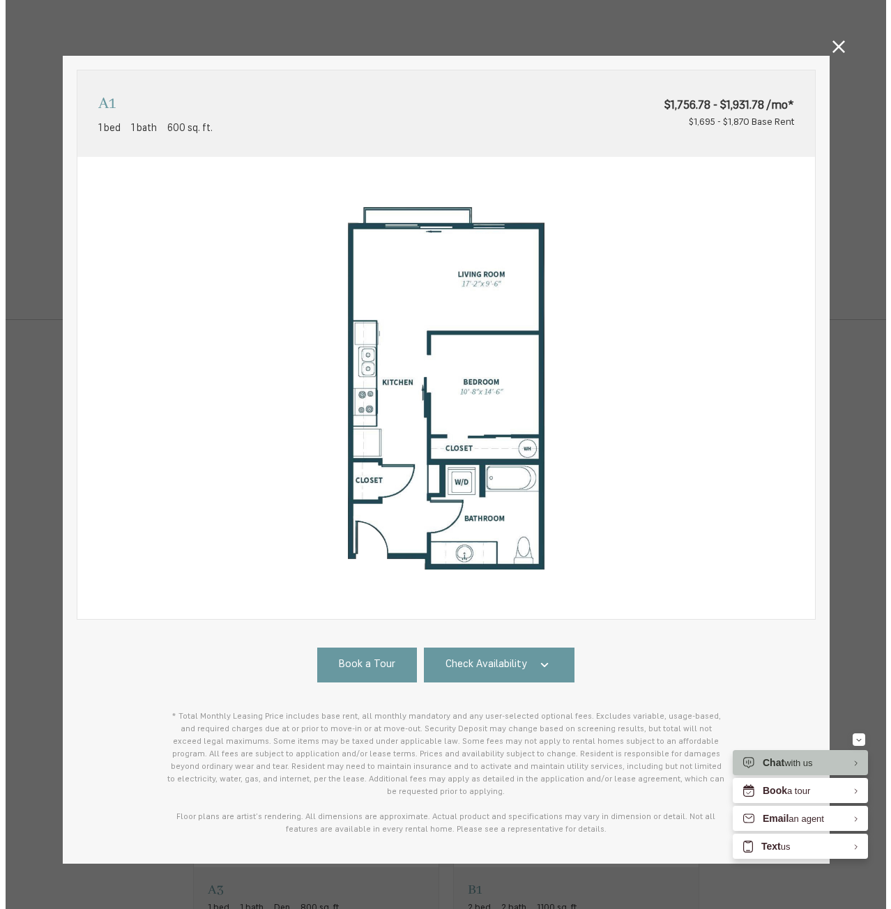
scroll to position [0, 0]
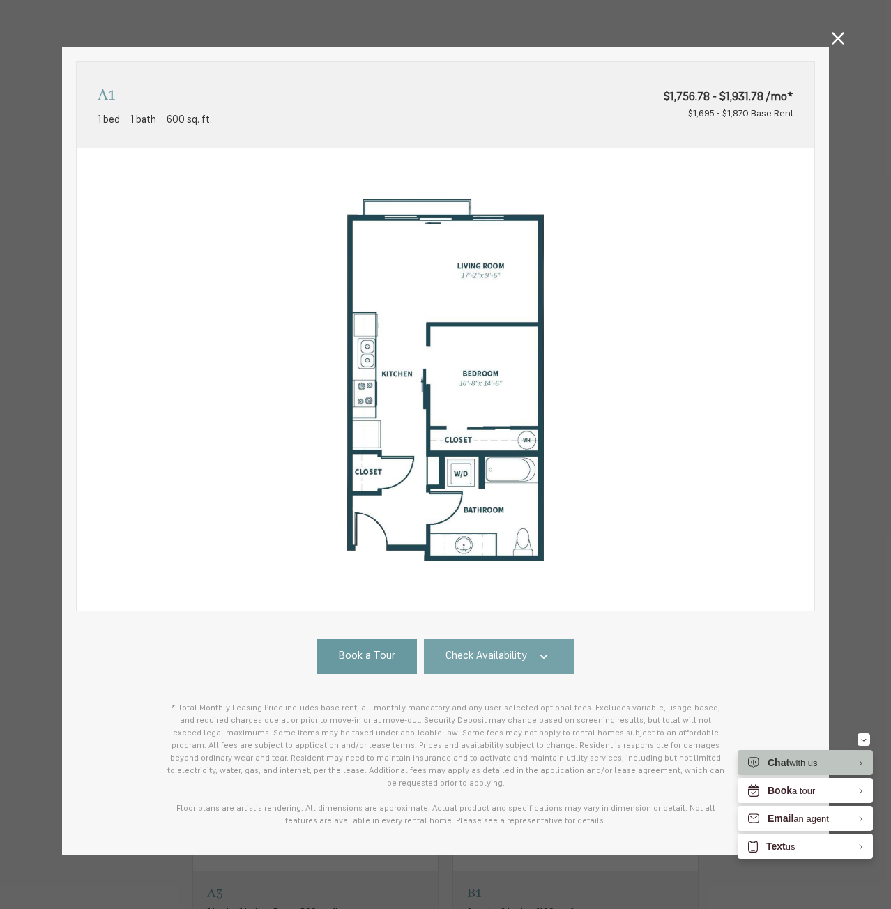
click at [511, 650] on span "Check Availability" at bounding box center [487, 657] width 82 height 16
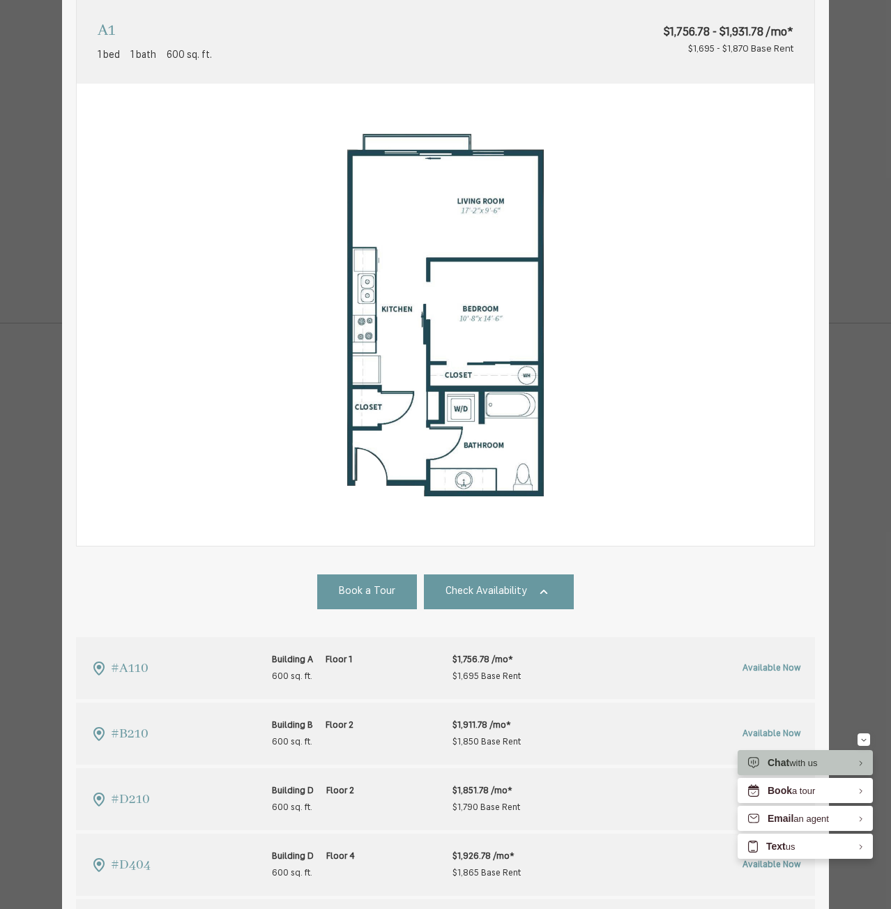
scroll to position [27, 0]
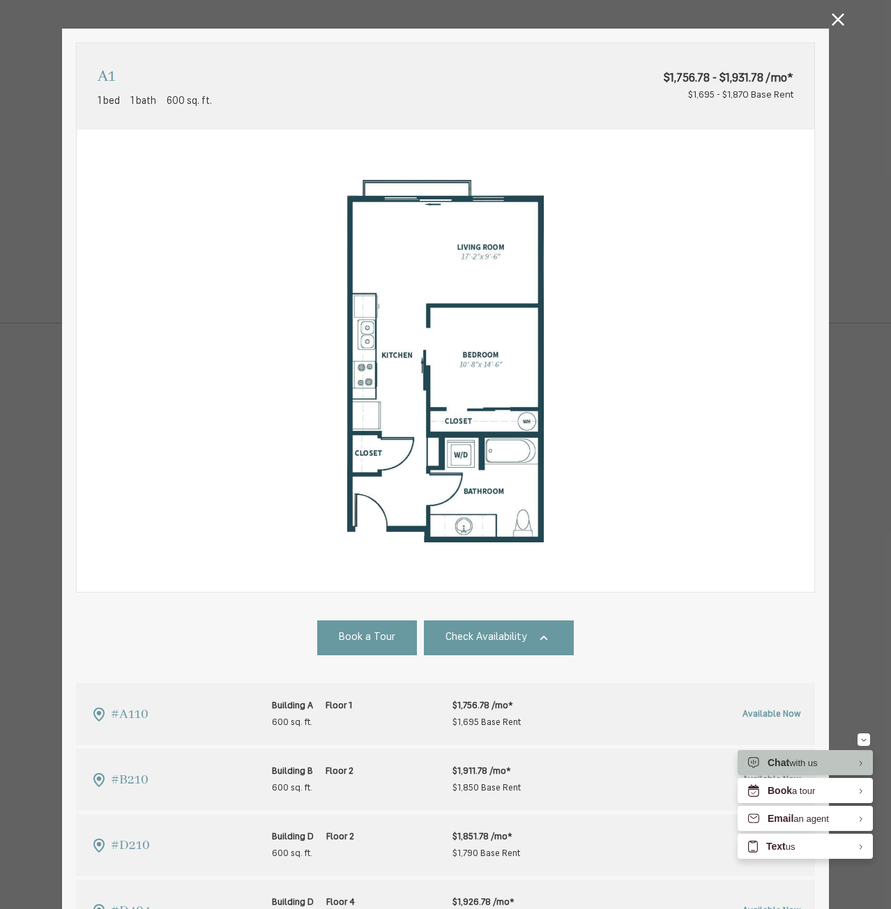
click at [836, 27] on link at bounding box center [838, 21] width 13 height 17
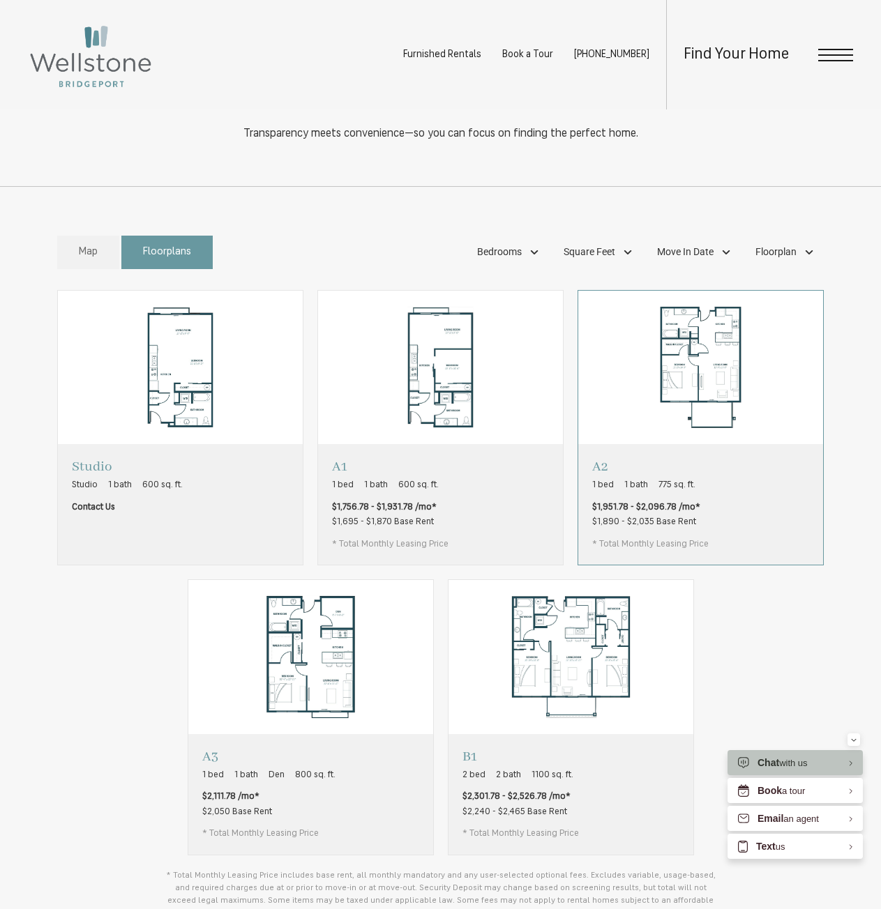
scroll to position [488, 0]
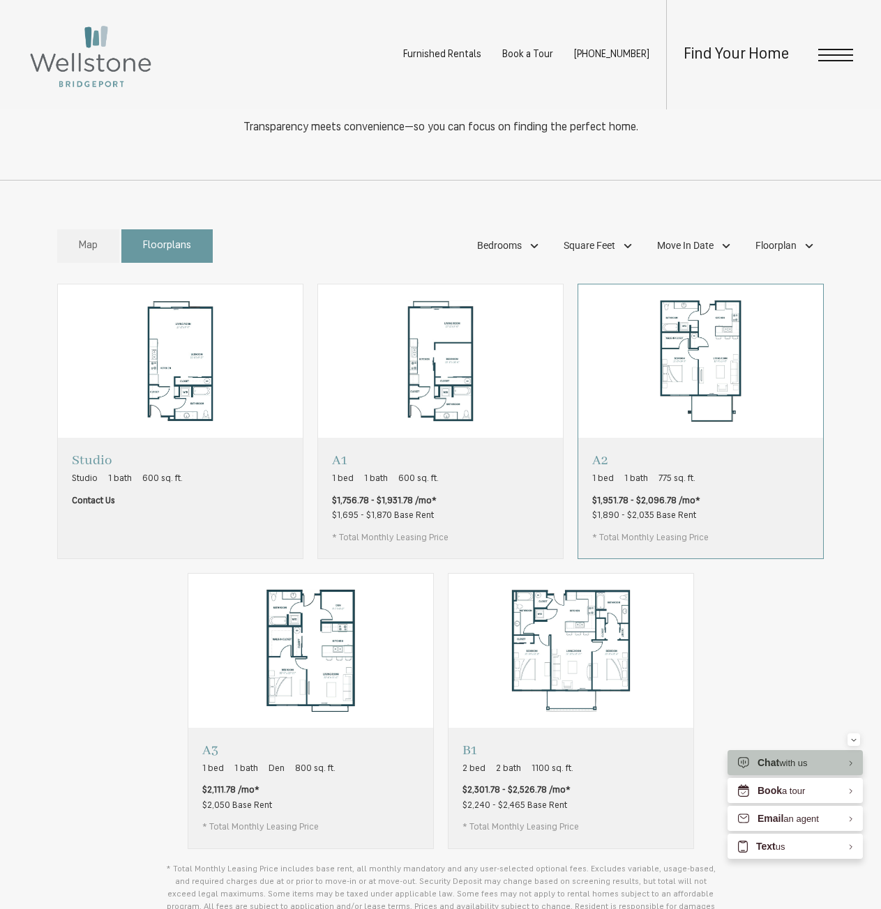
click at [665, 469] on p "A2" at bounding box center [650, 460] width 116 height 17
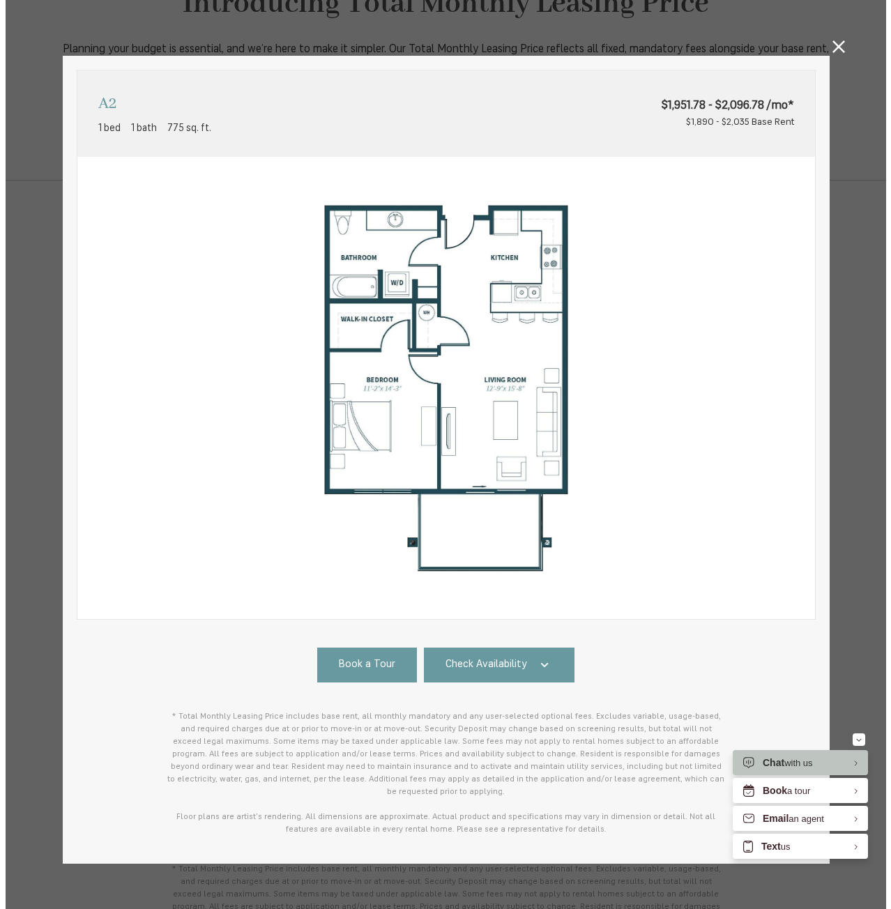
scroll to position [0, 0]
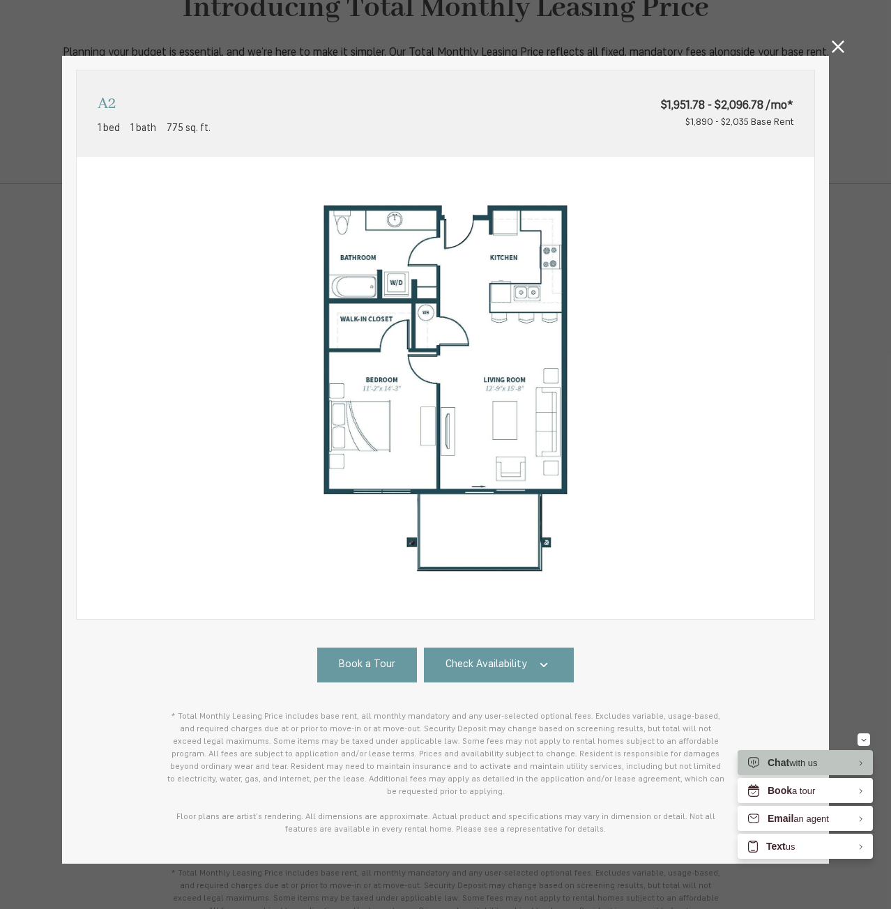
click at [832, 51] on icon at bounding box center [838, 46] width 13 height 13
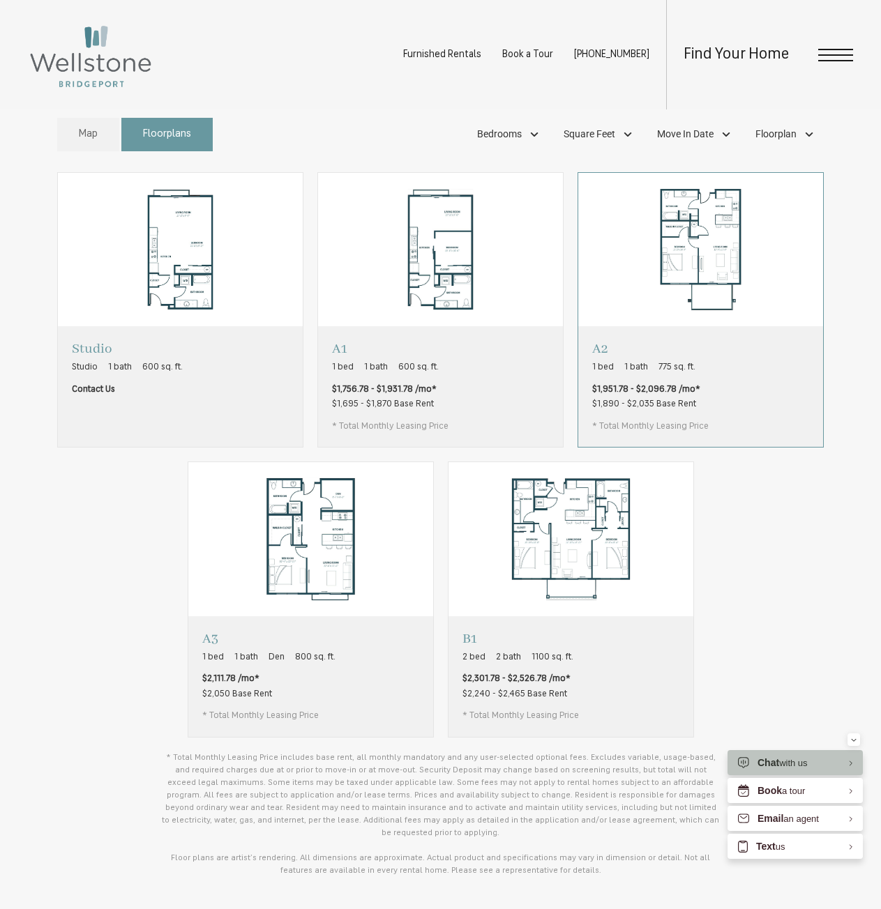
scroll to position [628, 0]
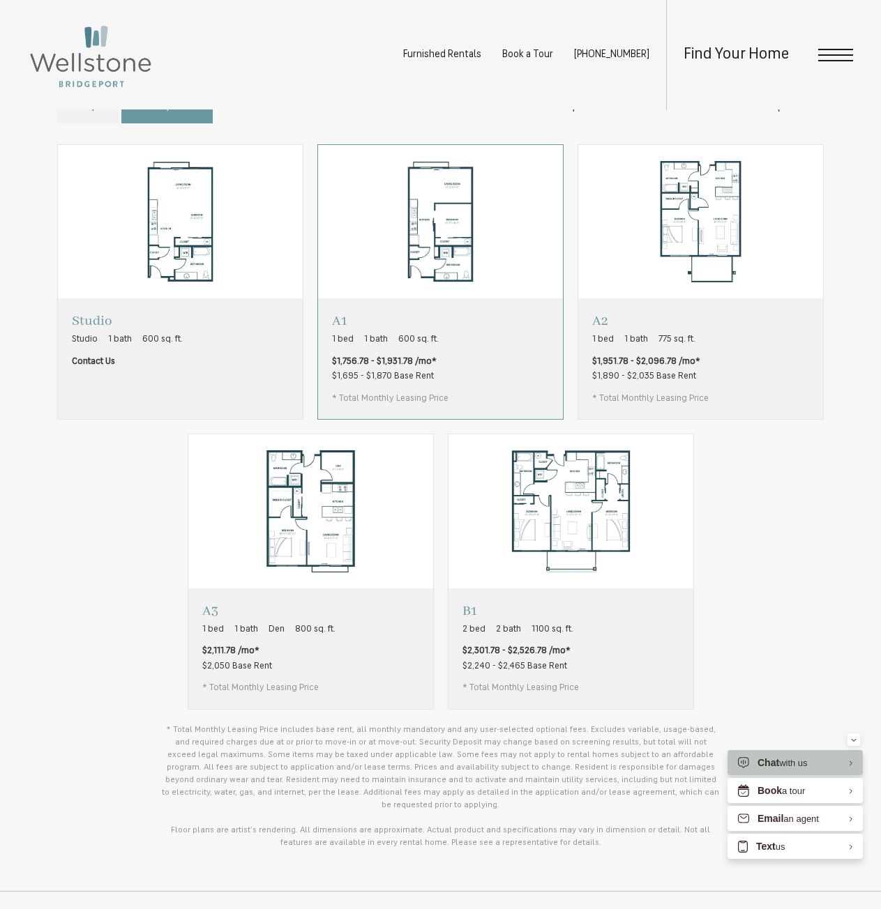
click at [448, 412] on div "A1 1 bed 1 bath 600 sq. ft. $1,756.78 - $1,931.78 /mo* $1,695 - $1,870 Base Ren…" at bounding box center [440, 359] width 245 height 121
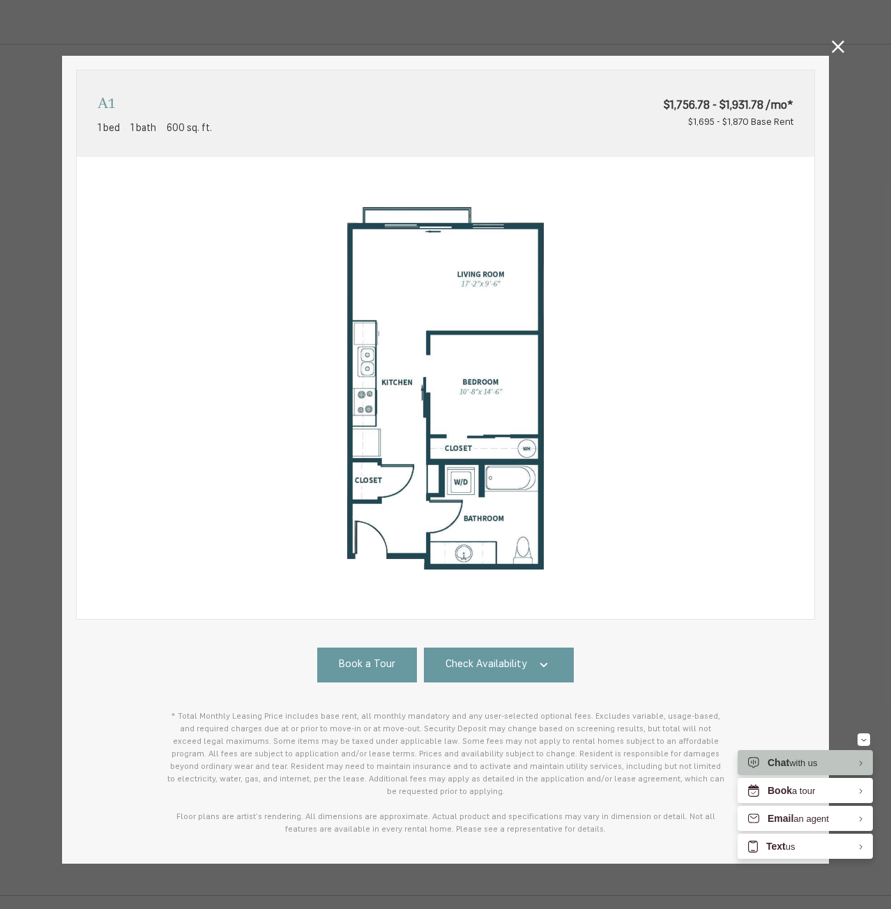
scroll to position [8, 0]
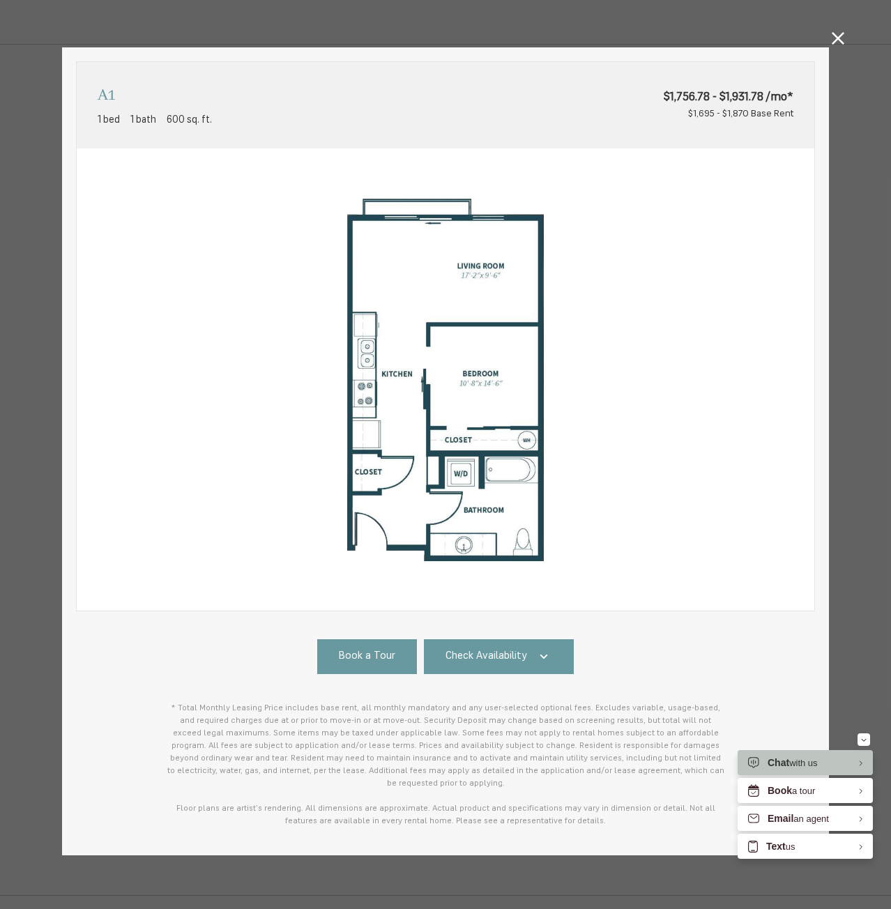
click at [832, 41] on icon at bounding box center [838, 38] width 13 height 13
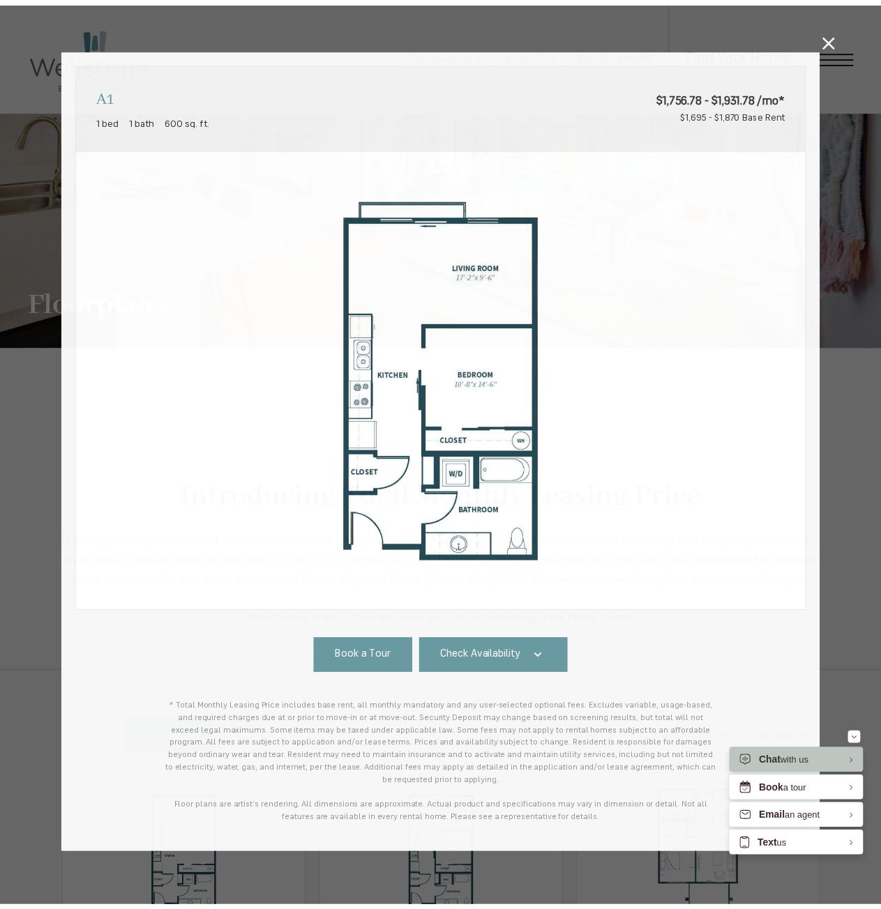
scroll to position [628, 0]
